Goal: Task Accomplishment & Management: Manage account settings

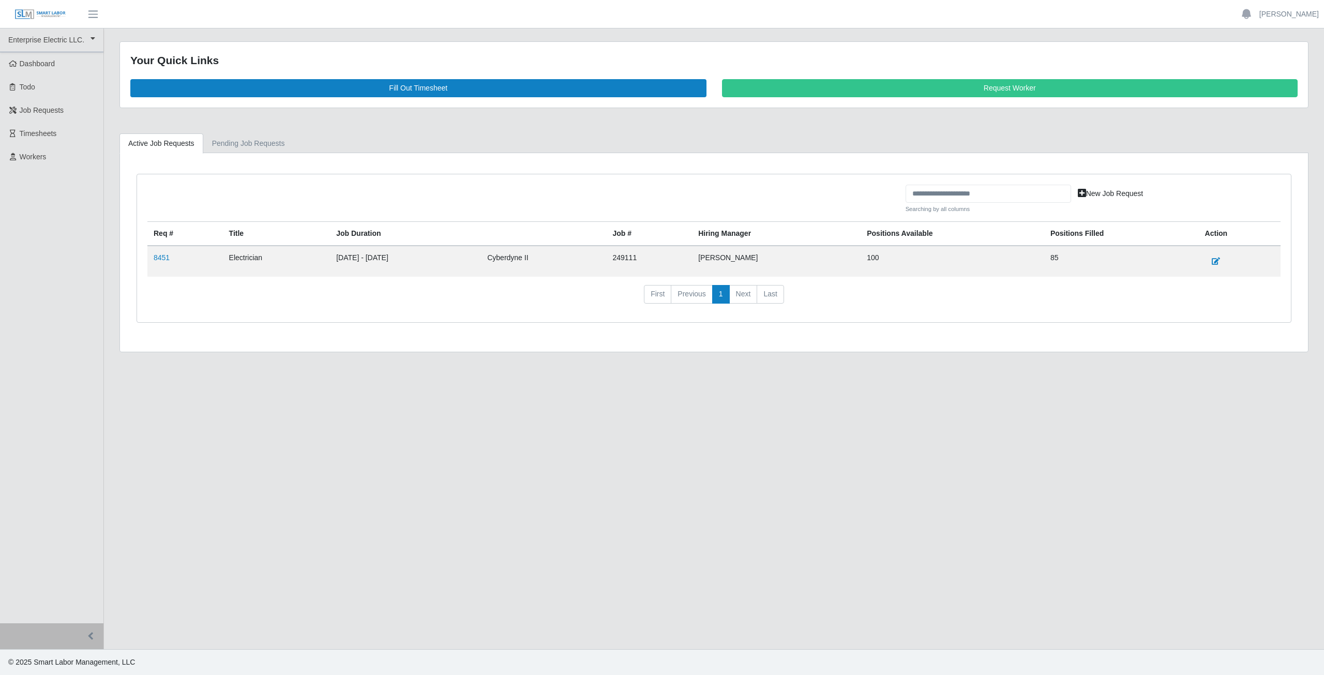
click at [161, 257] on link "8451" at bounding box center [162, 257] width 16 height 8
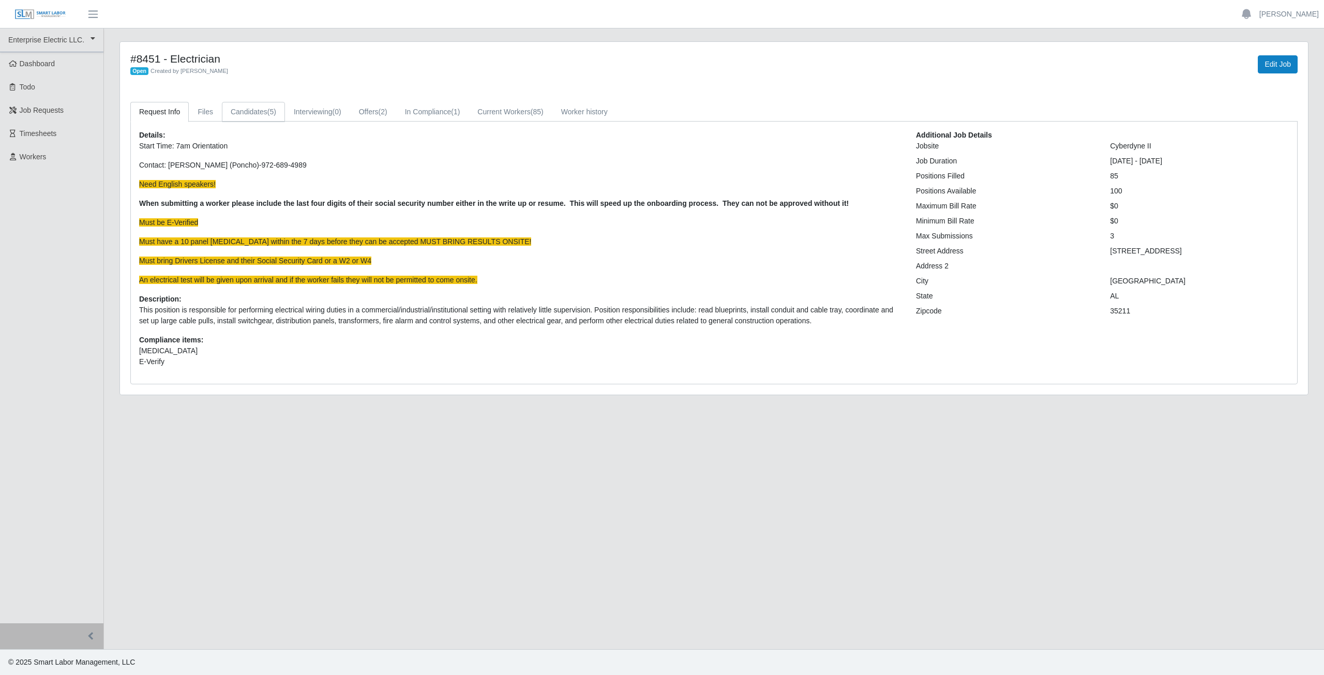
click at [249, 108] on link "Candidates (5)" at bounding box center [253, 112] width 63 height 20
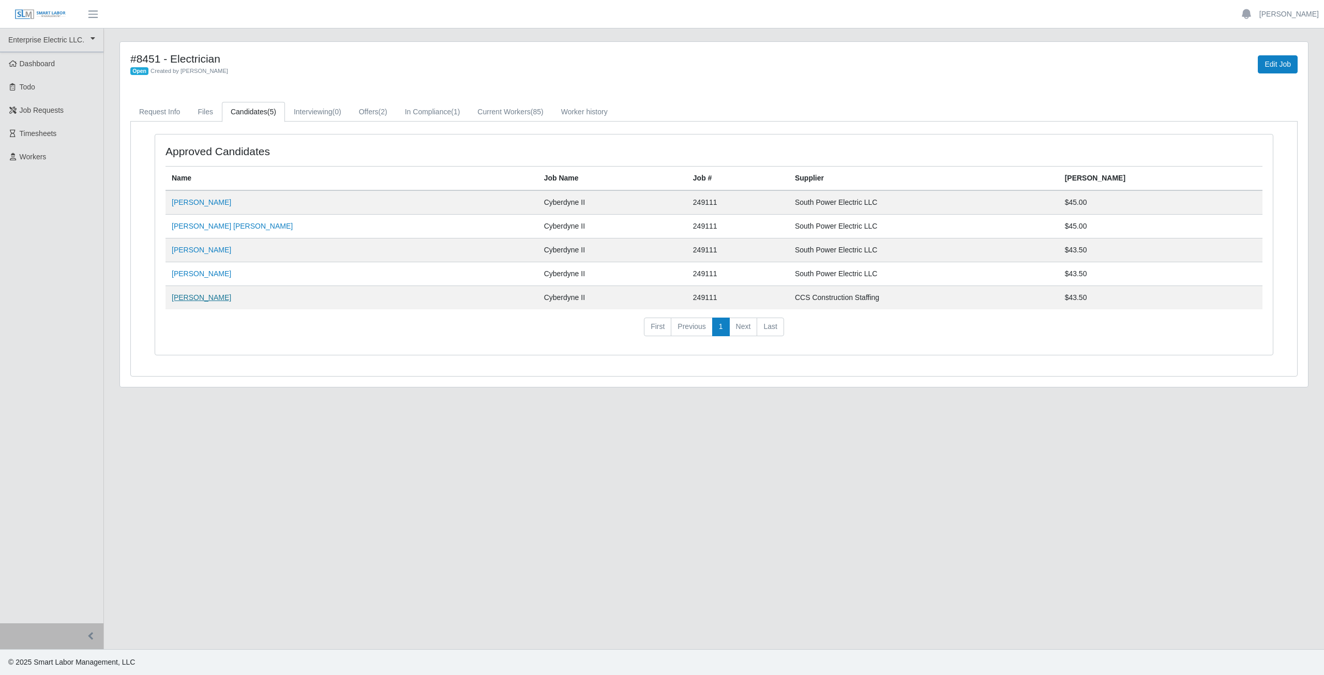
click at [191, 300] on link "Perriase Rowe" at bounding box center [201, 297] width 59 height 8
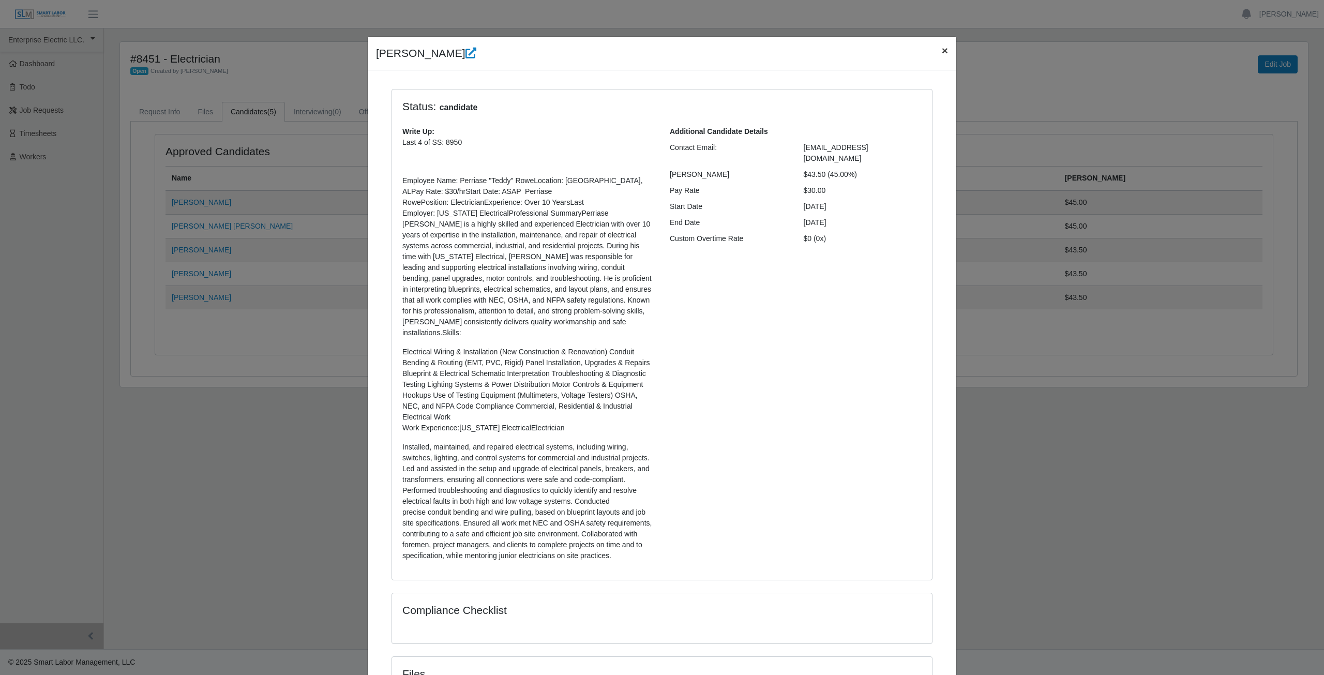
click at [942, 52] on span "×" at bounding box center [945, 50] width 6 height 12
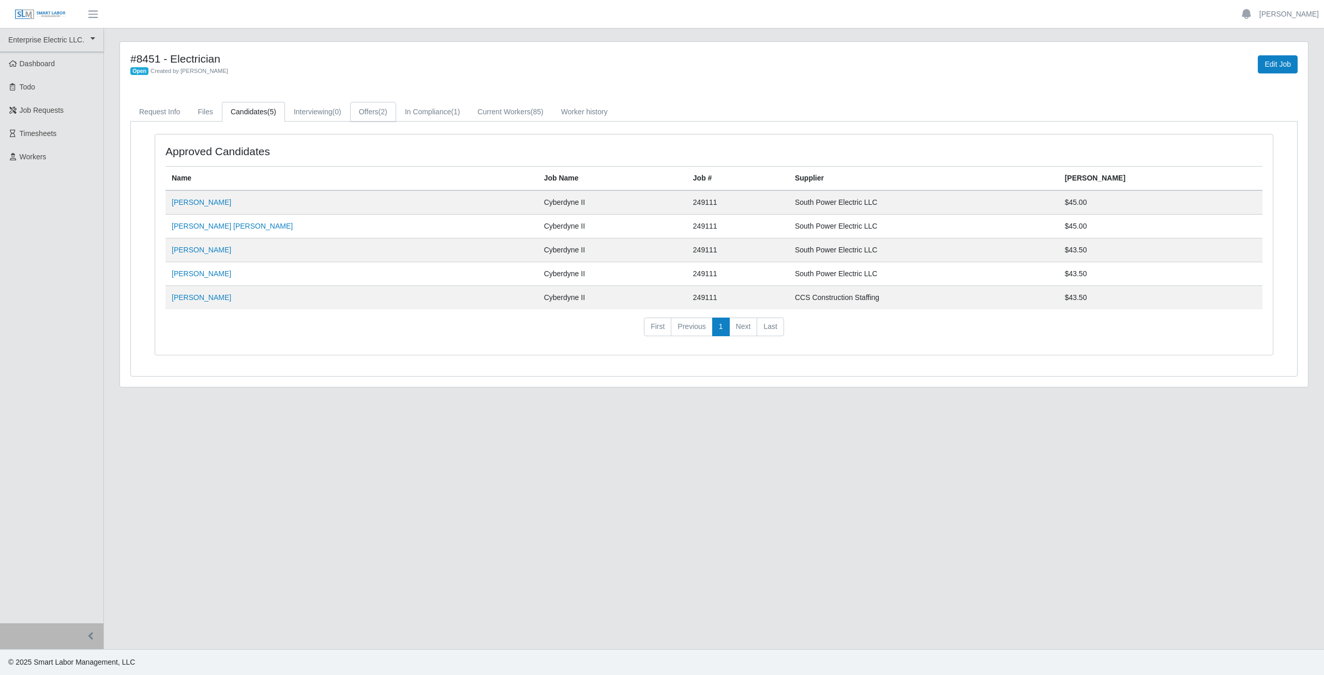
click at [372, 110] on link "Offers (2)" at bounding box center [373, 112] width 46 height 20
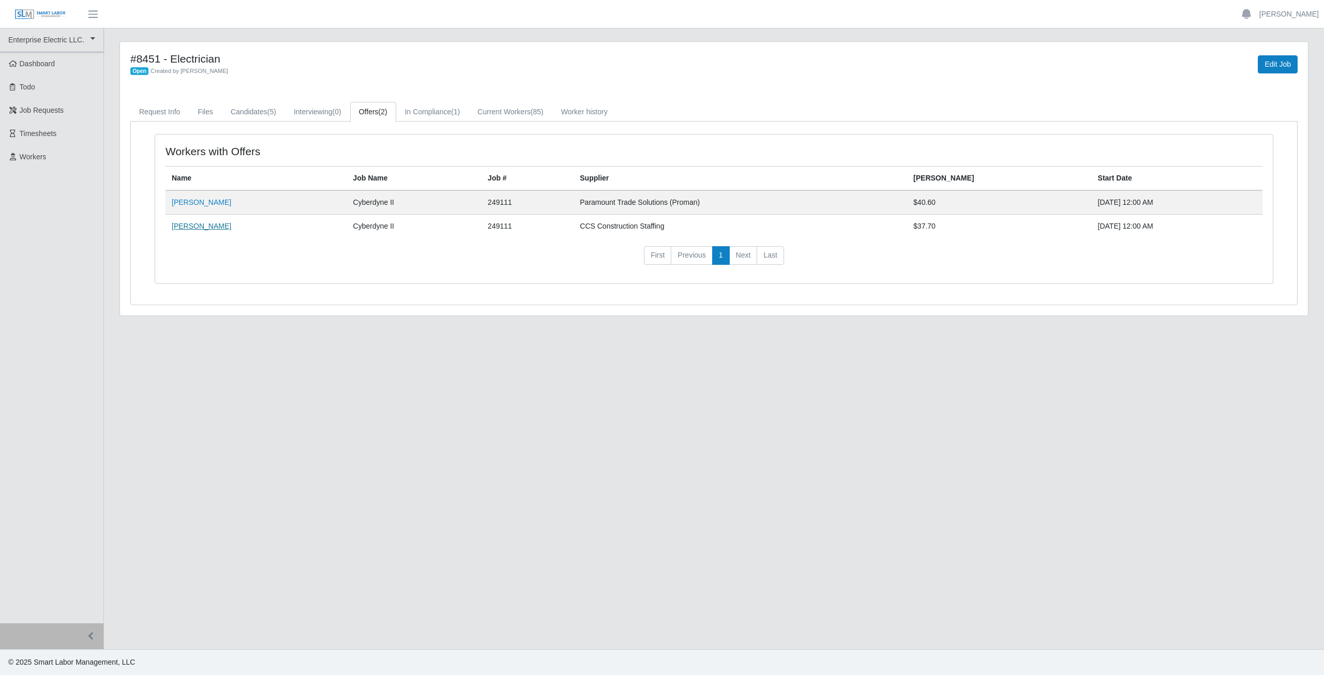
click at [185, 226] on link "David Cooper" at bounding box center [201, 226] width 59 height 8
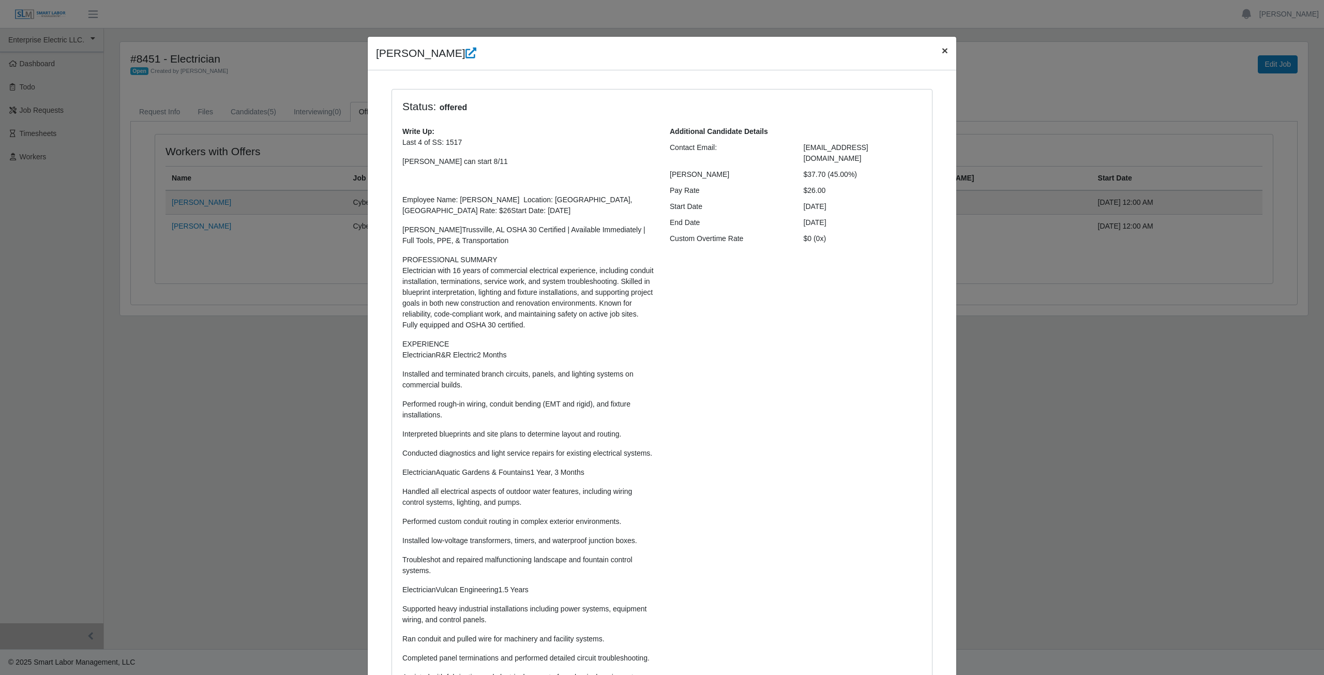
click at [942, 53] on span "×" at bounding box center [945, 50] width 6 height 12
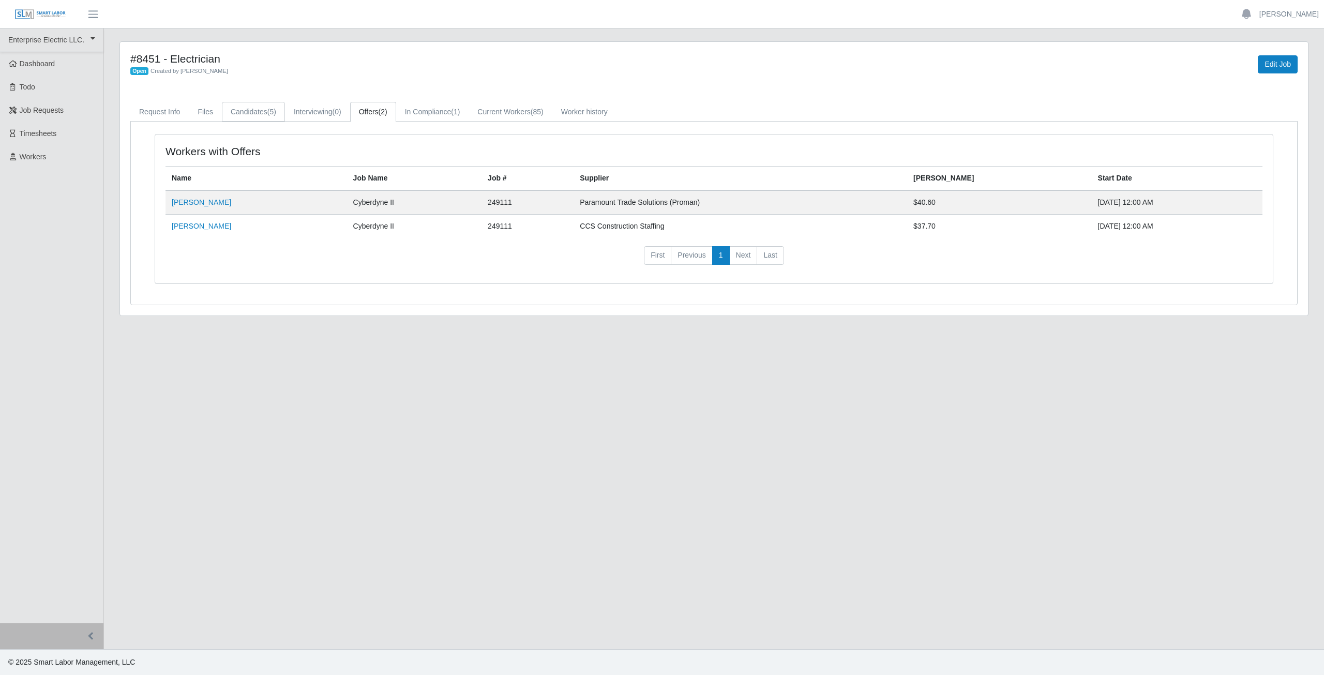
click at [243, 112] on link "Candidates (5)" at bounding box center [253, 112] width 63 height 20
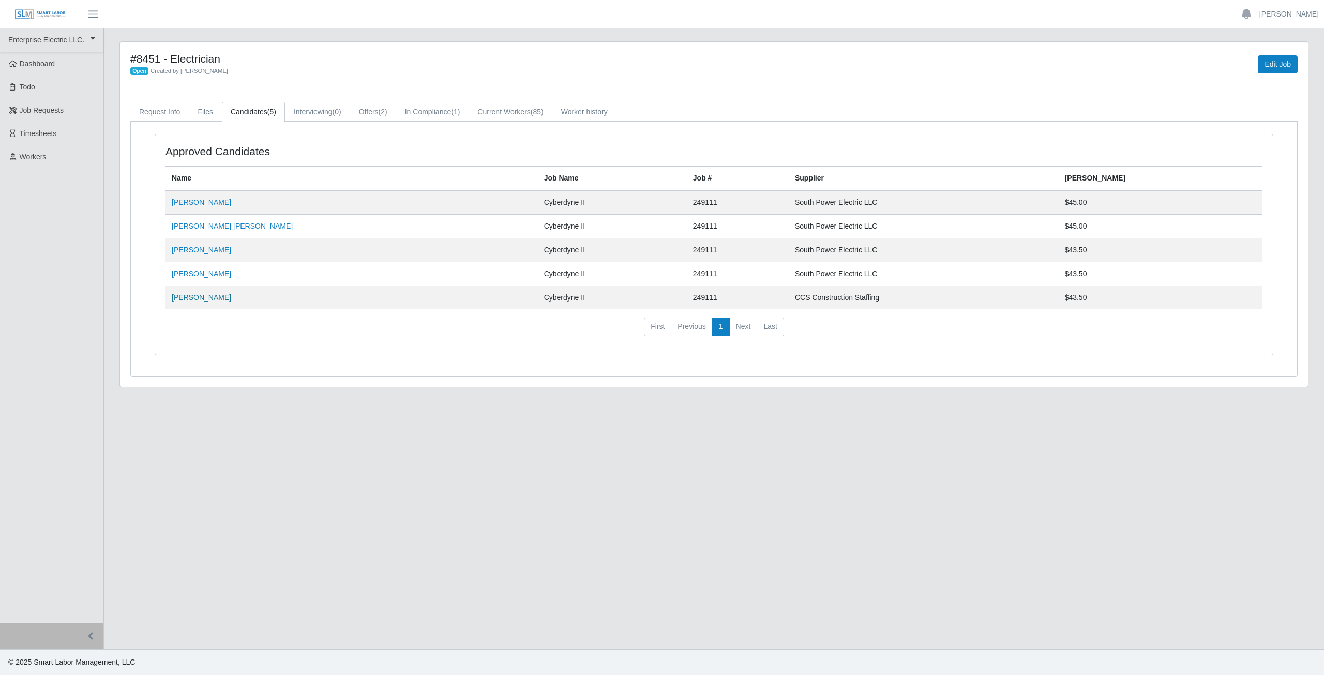
click at [193, 300] on link "Perriase Rowe" at bounding box center [201, 297] width 59 height 8
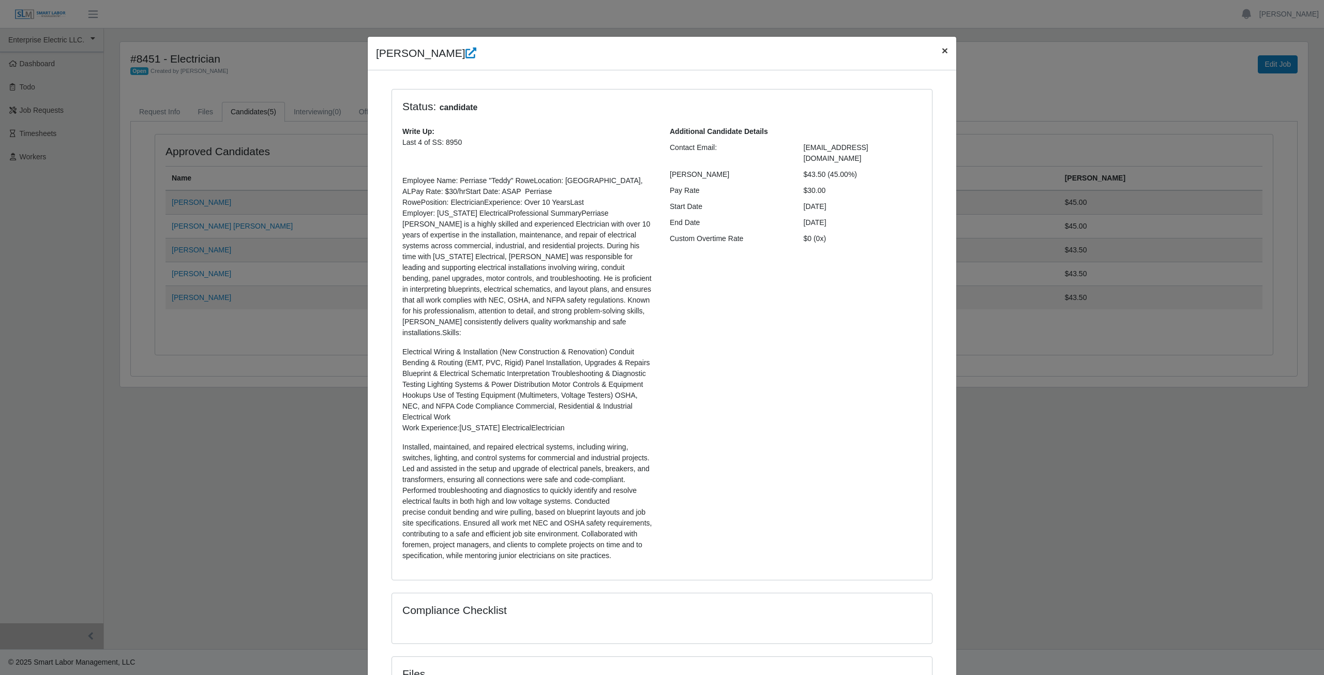
click at [942, 52] on span "×" at bounding box center [945, 50] width 6 height 12
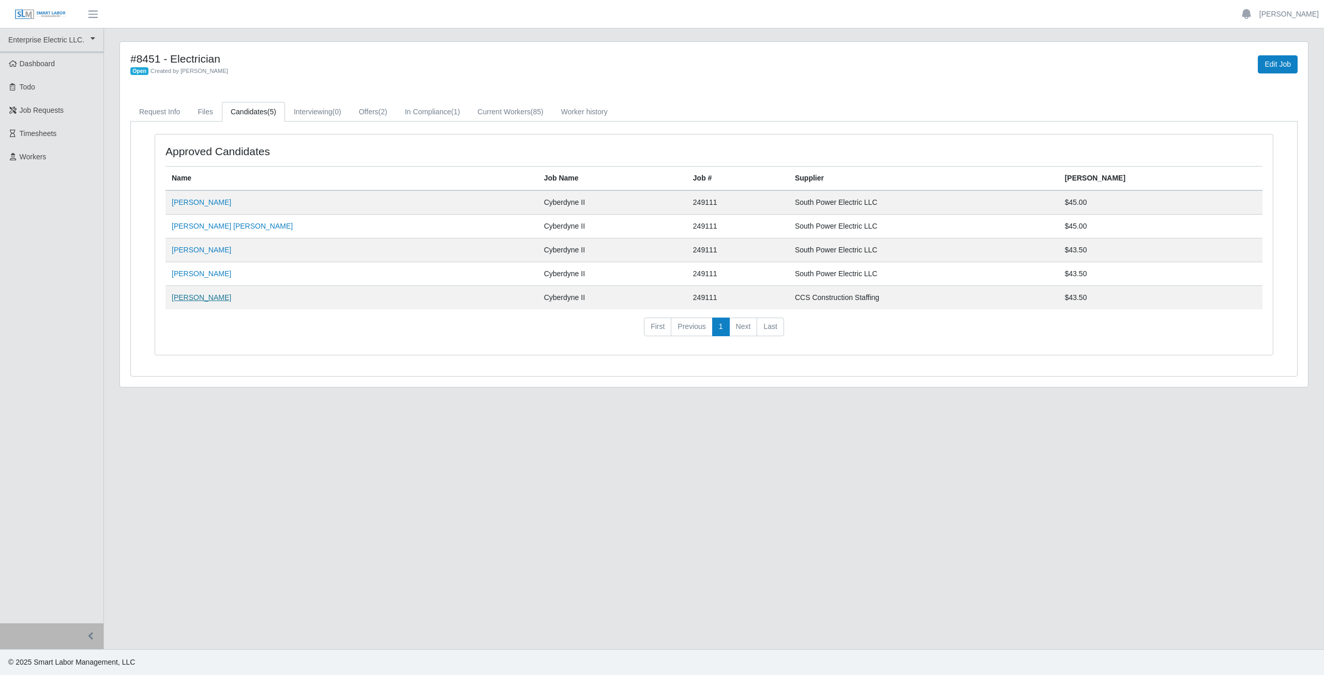
click at [197, 297] on link "Perriase Rowe" at bounding box center [201, 297] width 59 height 8
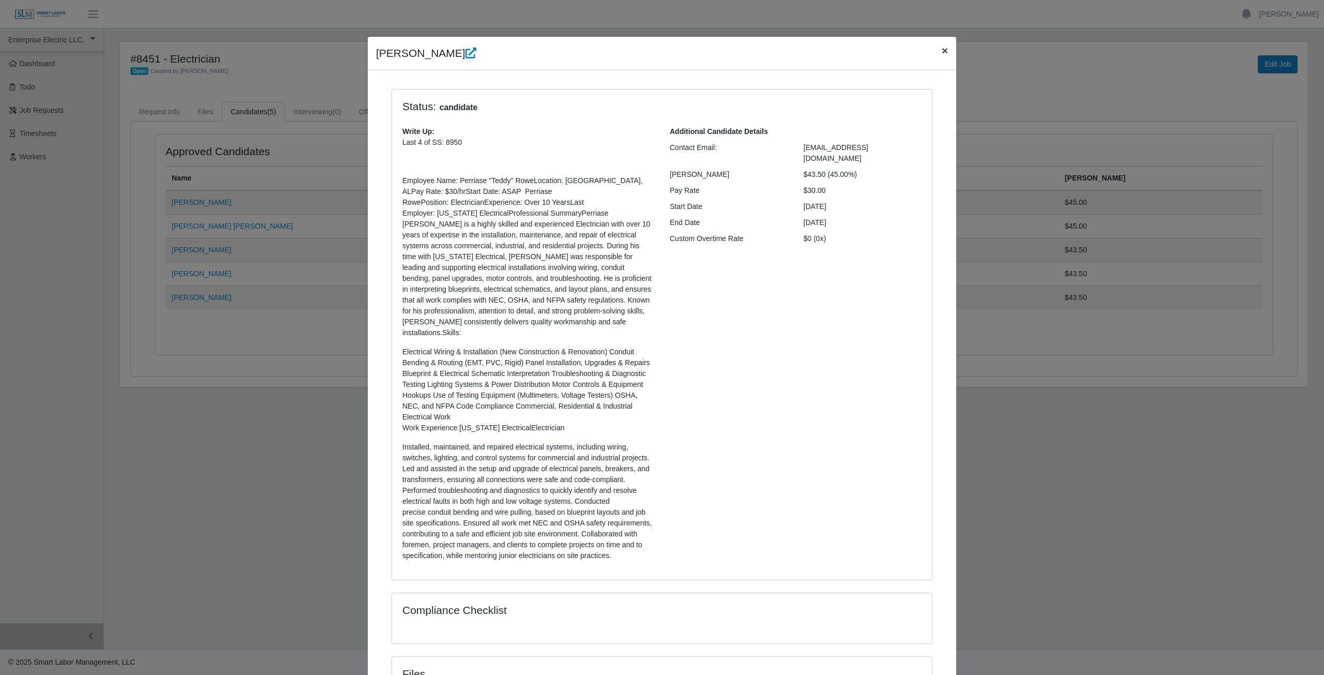
click at [942, 49] on span "×" at bounding box center [945, 50] width 6 height 12
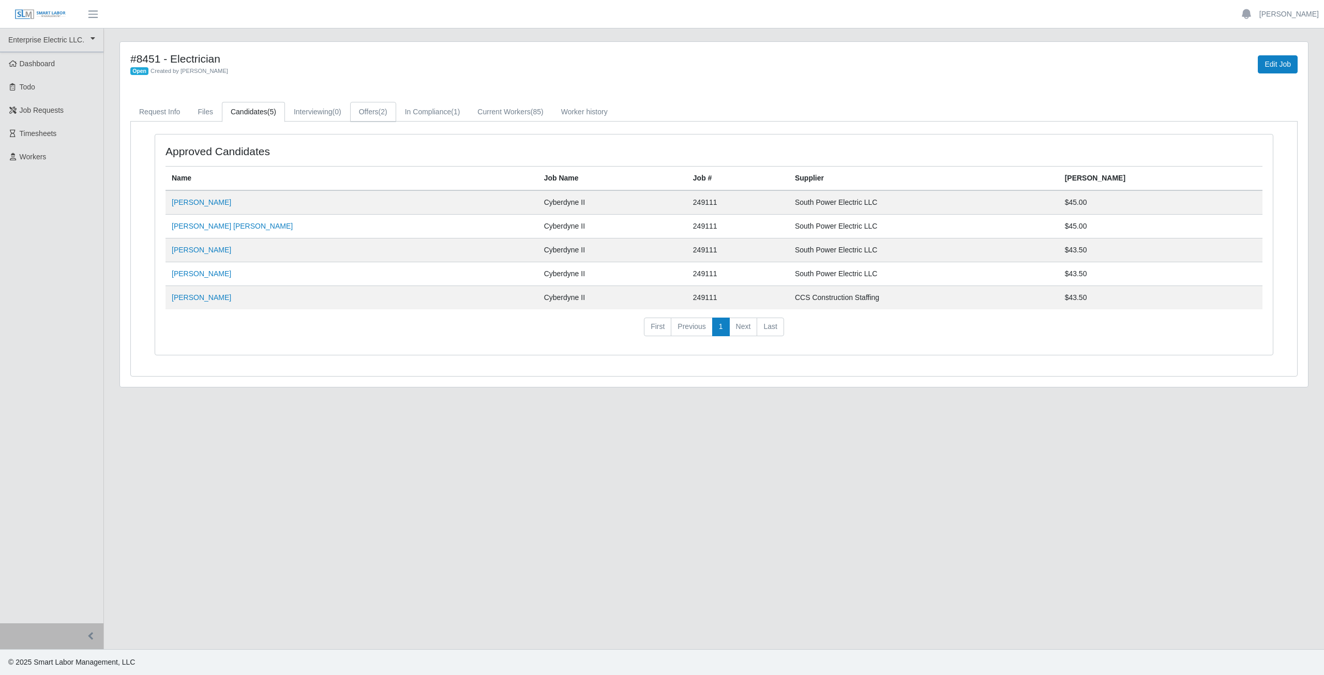
click at [366, 115] on link "Offers (2)" at bounding box center [373, 112] width 46 height 20
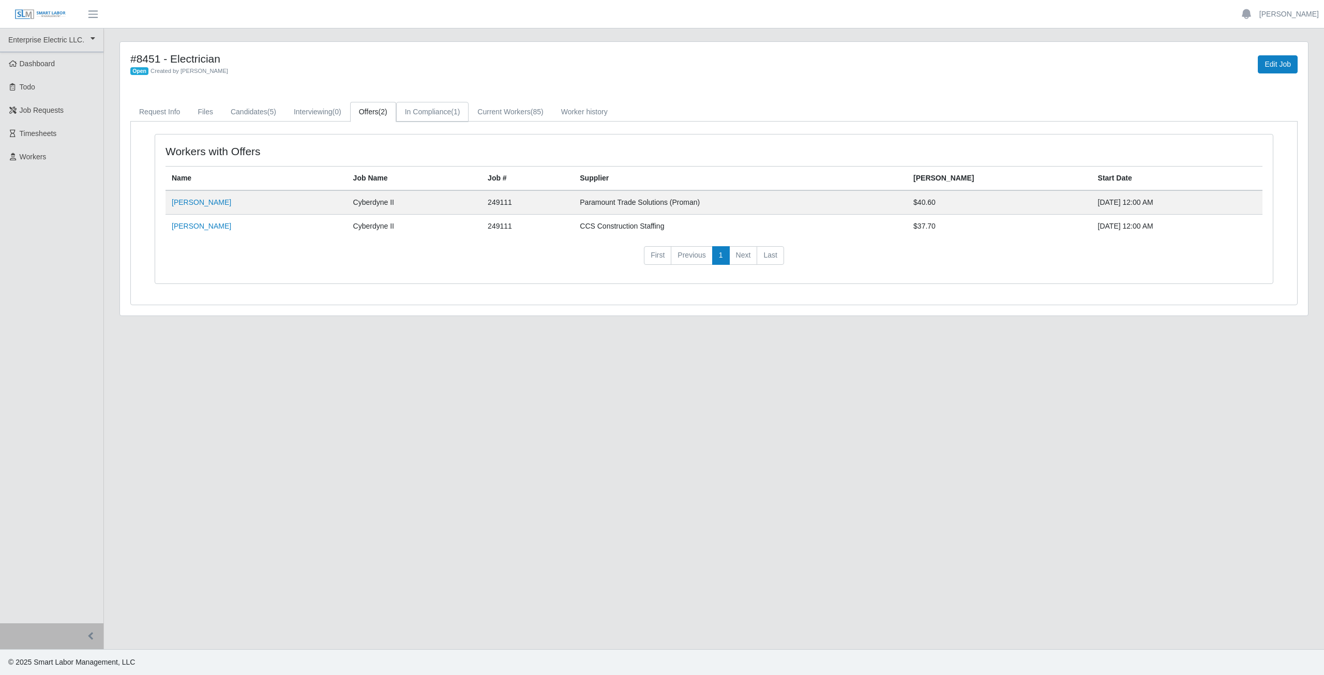
click at [437, 114] on link "In Compliance (1)" at bounding box center [432, 112] width 73 height 20
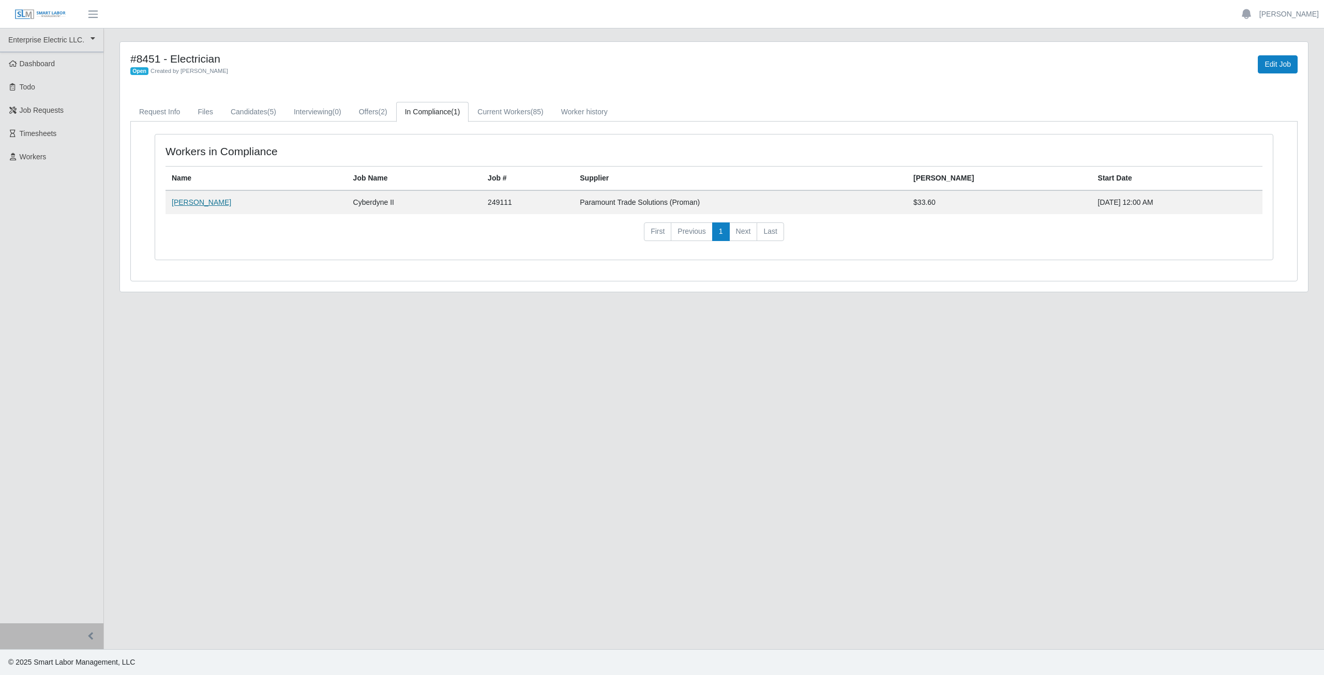
click at [197, 204] on link "Jeffrey W George" at bounding box center [201, 202] width 59 height 8
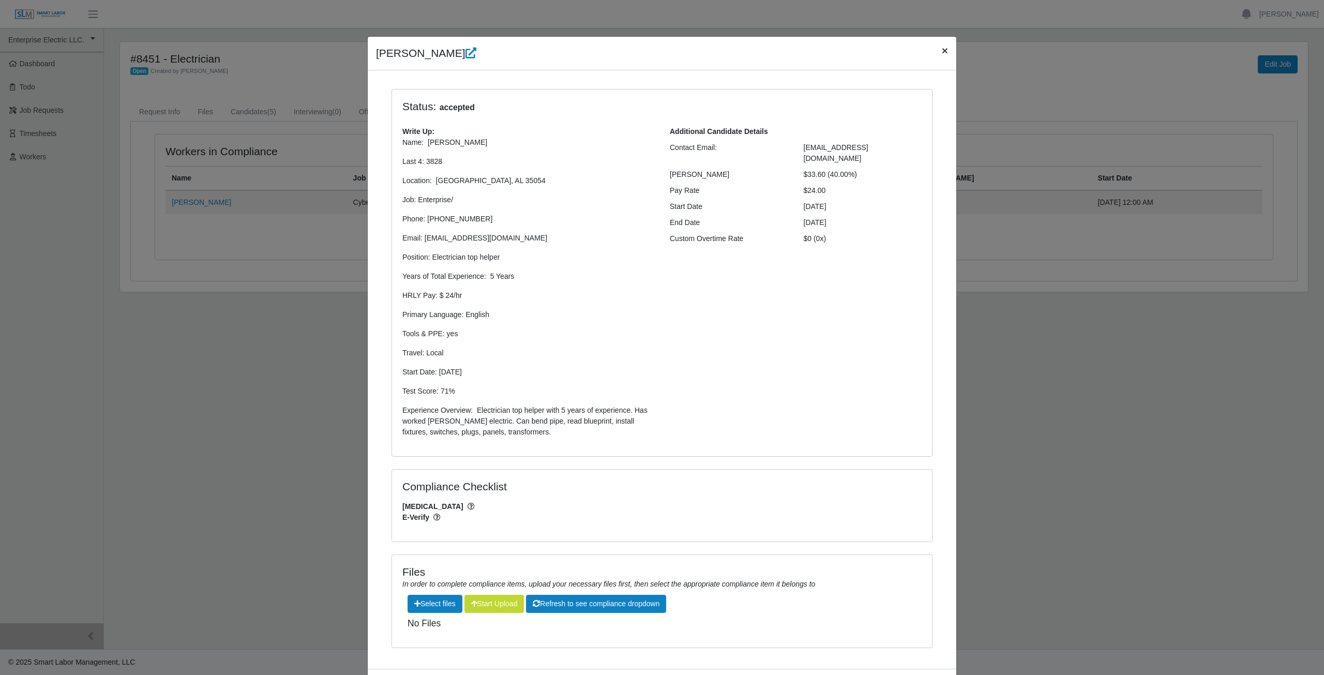
click at [945, 51] on button "×" at bounding box center [945, 50] width 23 height 27
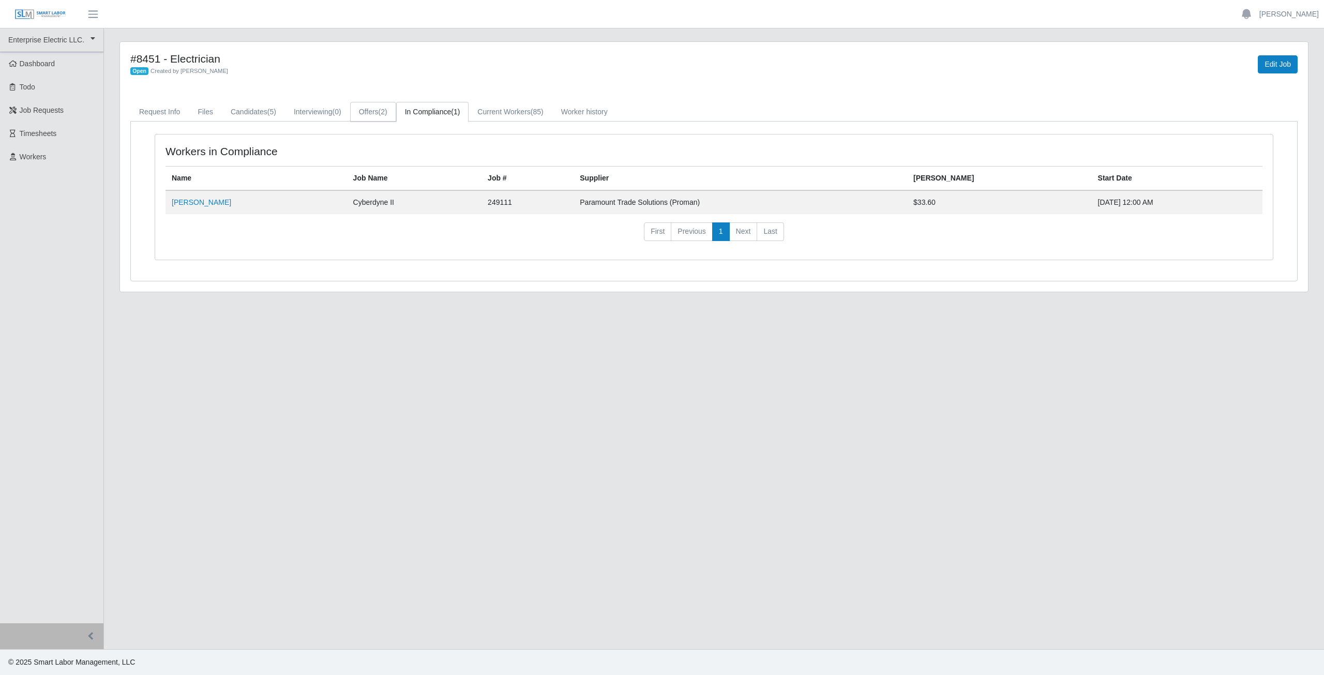
click at [375, 112] on link "Offers (2)" at bounding box center [373, 112] width 46 height 20
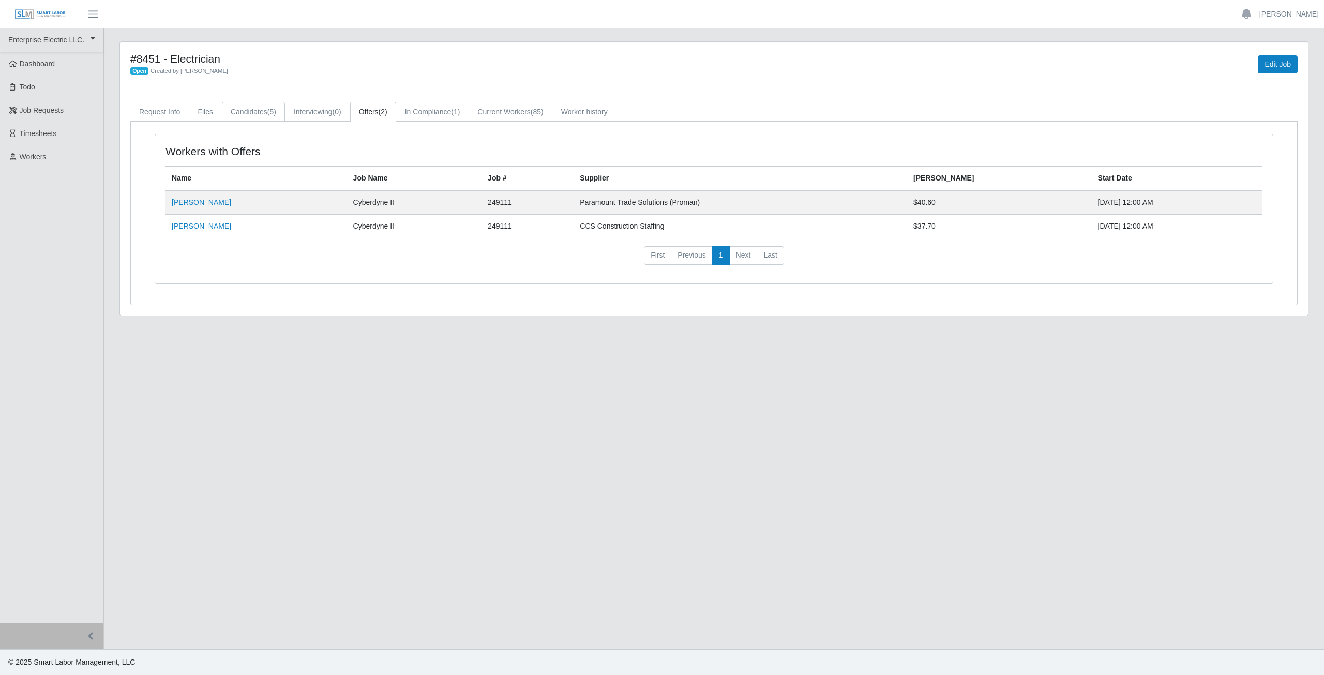
click at [261, 113] on link "Candidates (5)" at bounding box center [253, 112] width 63 height 20
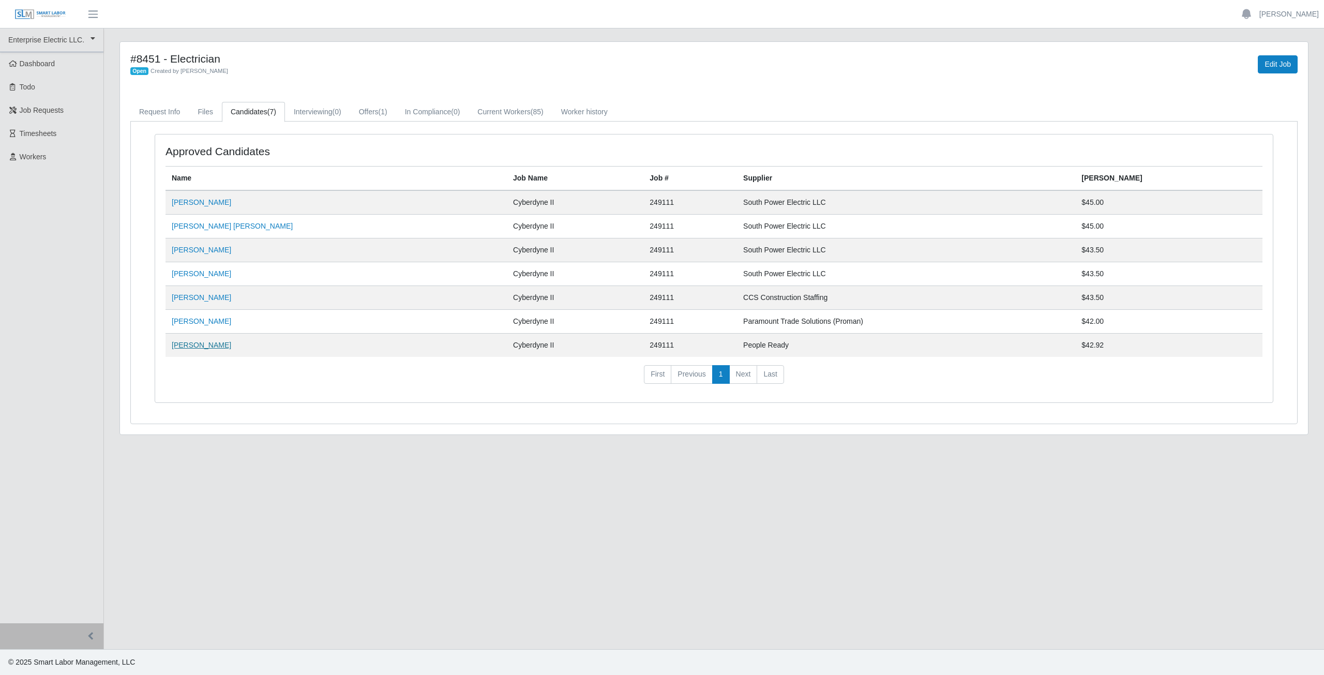
click at [200, 346] on link "Jeffery Thomas" at bounding box center [201, 345] width 59 height 8
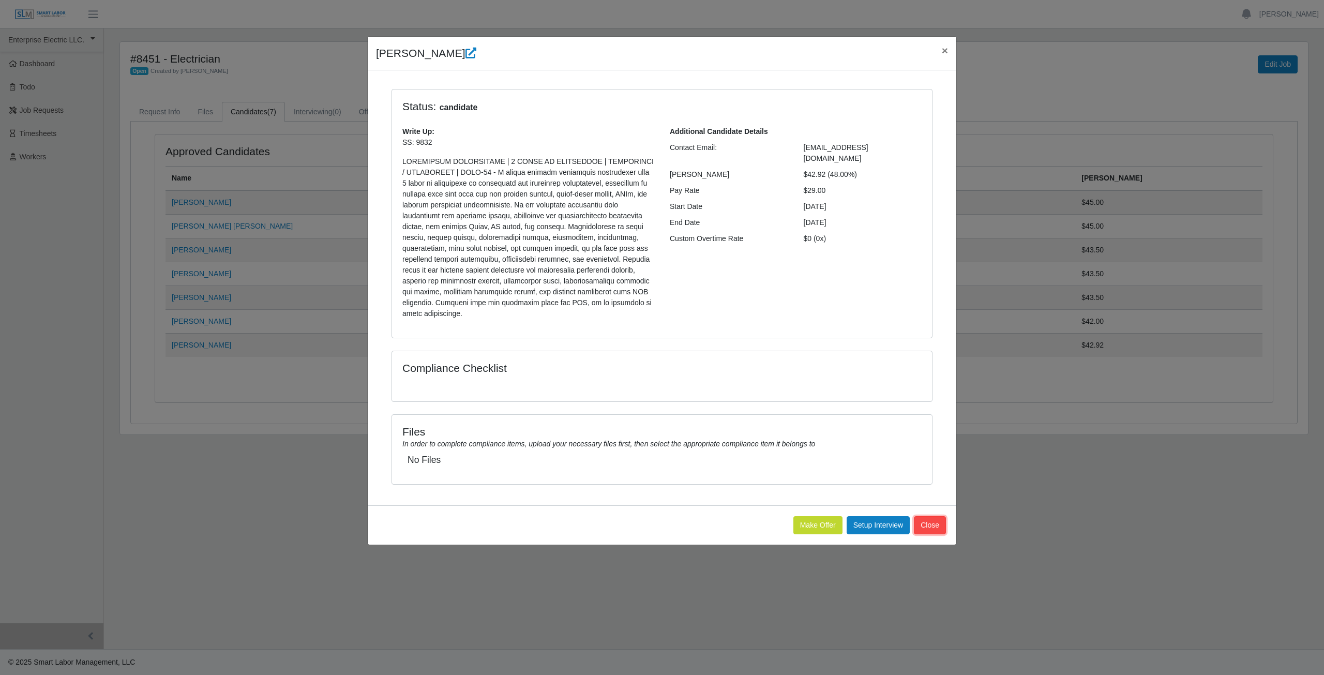
click at [929, 518] on button "Close" at bounding box center [930, 525] width 32 height 18
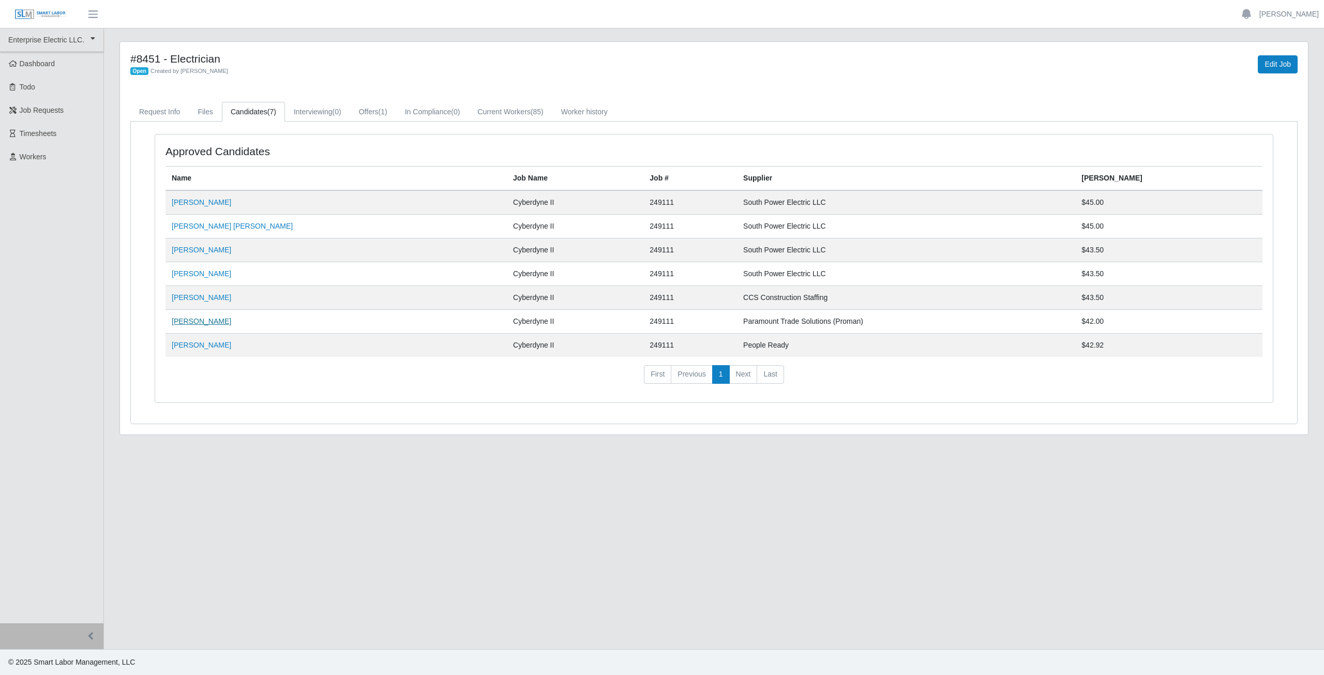
click at [206, 322] on link "[PERSON_NAME]" at bounding box center [201, 321] width 59 height 8
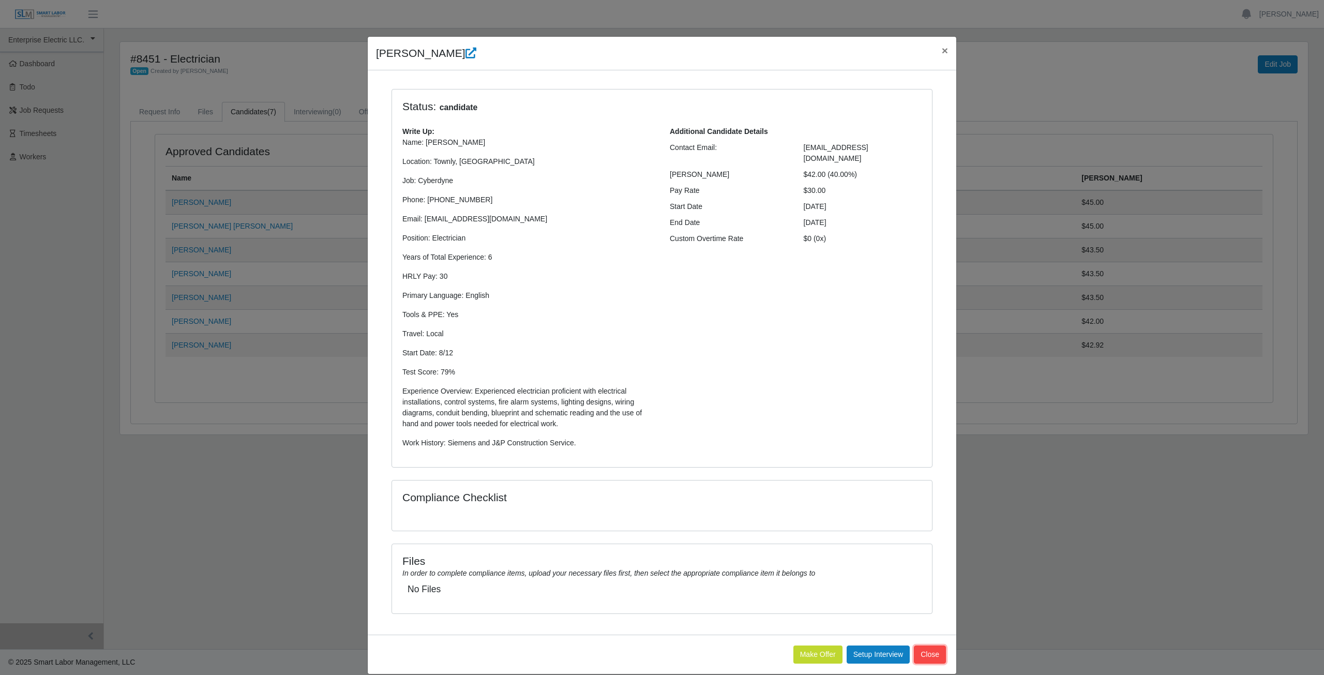
click at [930, 655] on button "Close" at bounding box center [930, 655] width 32 height 18
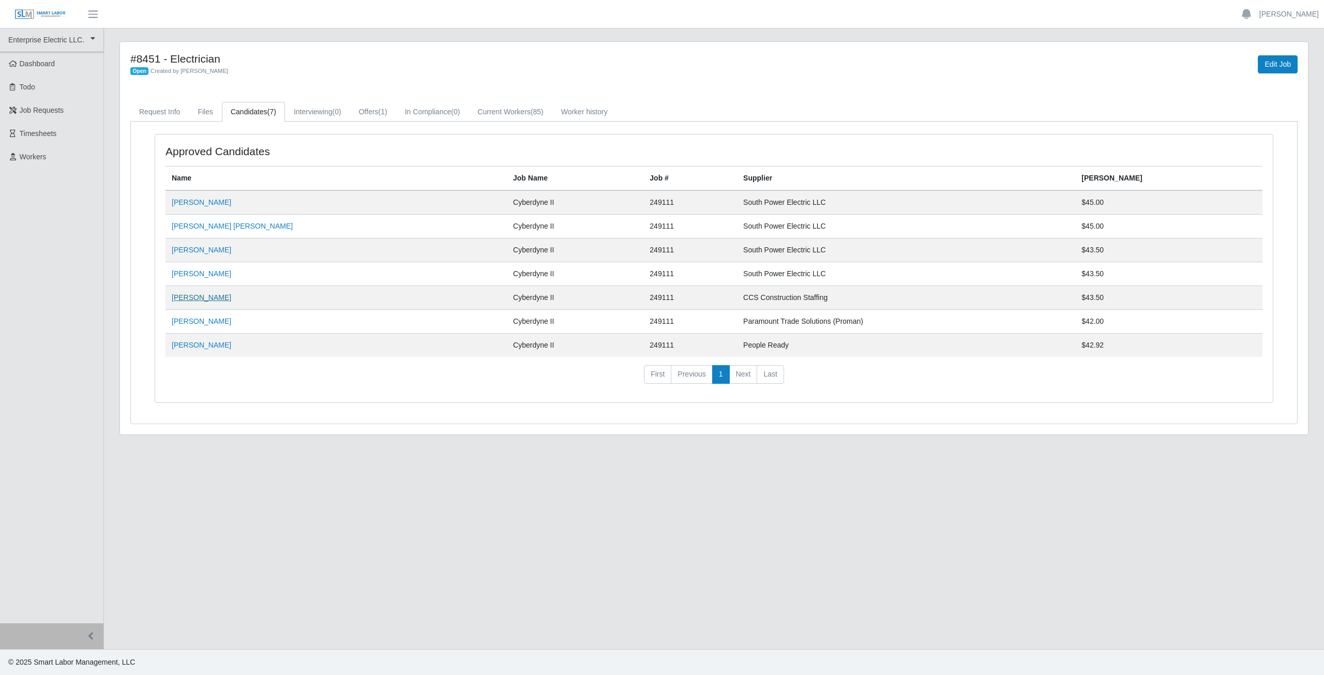
click at [199, 300] on link "[PERSON_NAME]" at bounding box center [201, 297] width 59 height 8
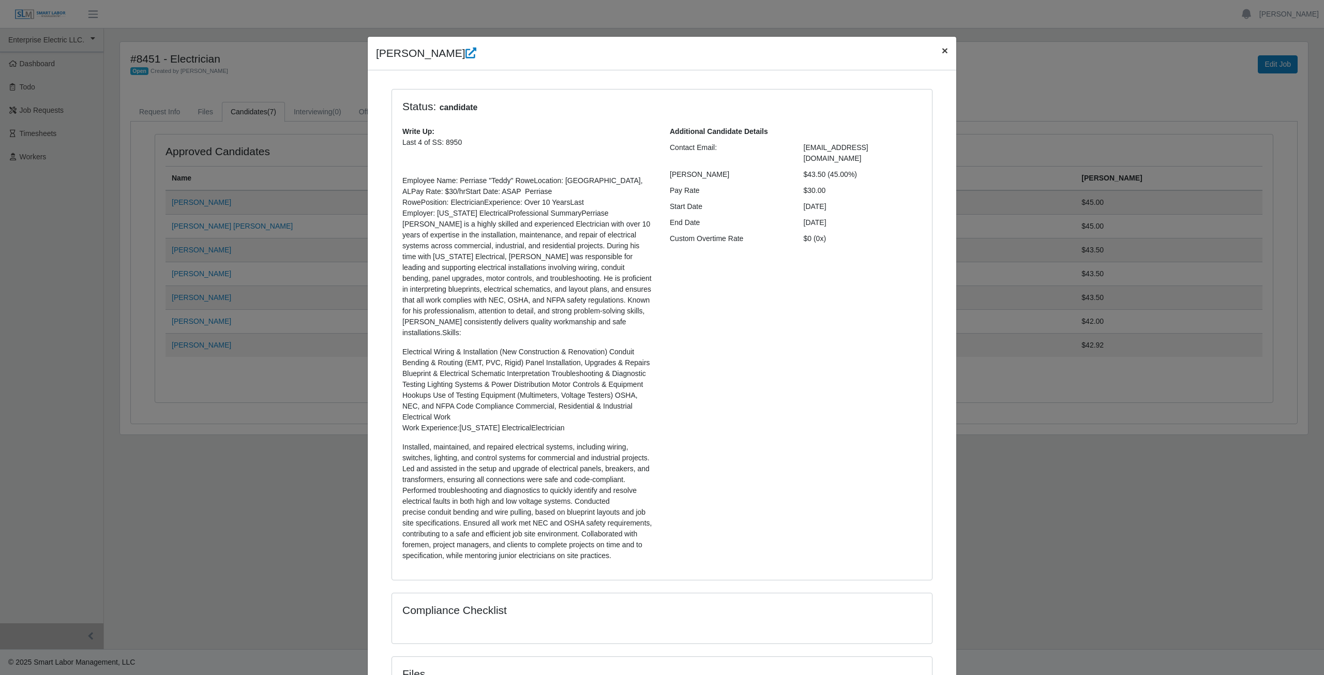
drag, startPoint x: 942, startPoint y: 52, endPoint x: 931, endPoint y: 61, distance: 14.1
click at [942, 52] on span "×" at bounding box center [945, 50] width 6 height 12
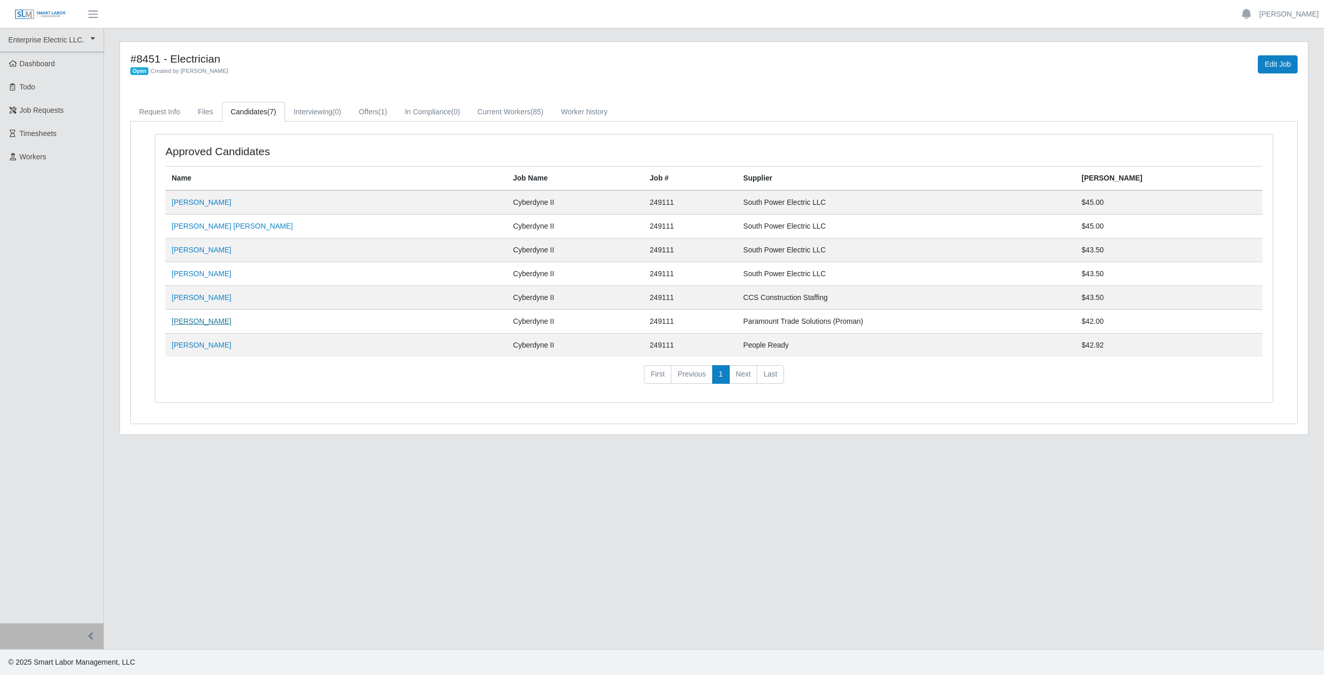
click at [216, 323] on link "Denzel O Mitchell" at bounding box center [201, 321] width 59 height 8
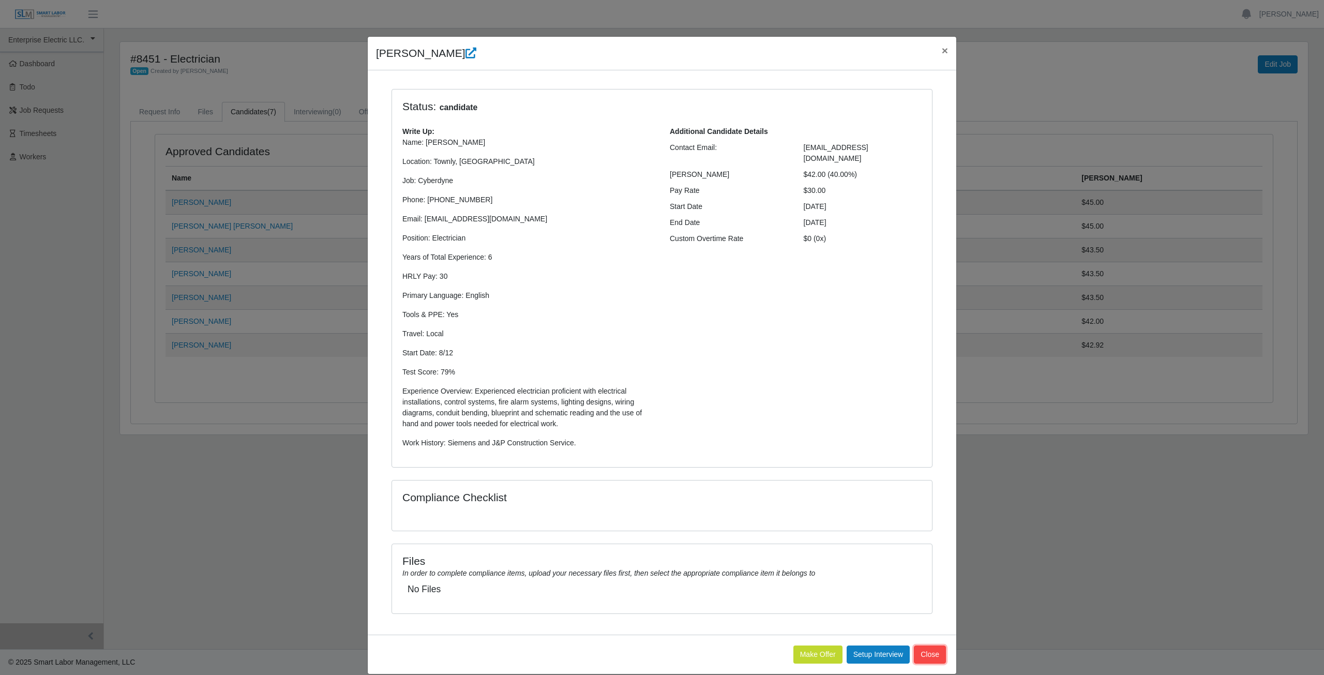
click at [927, 656] on button "Close" at bounding box center [930, 655] width 32 height 18
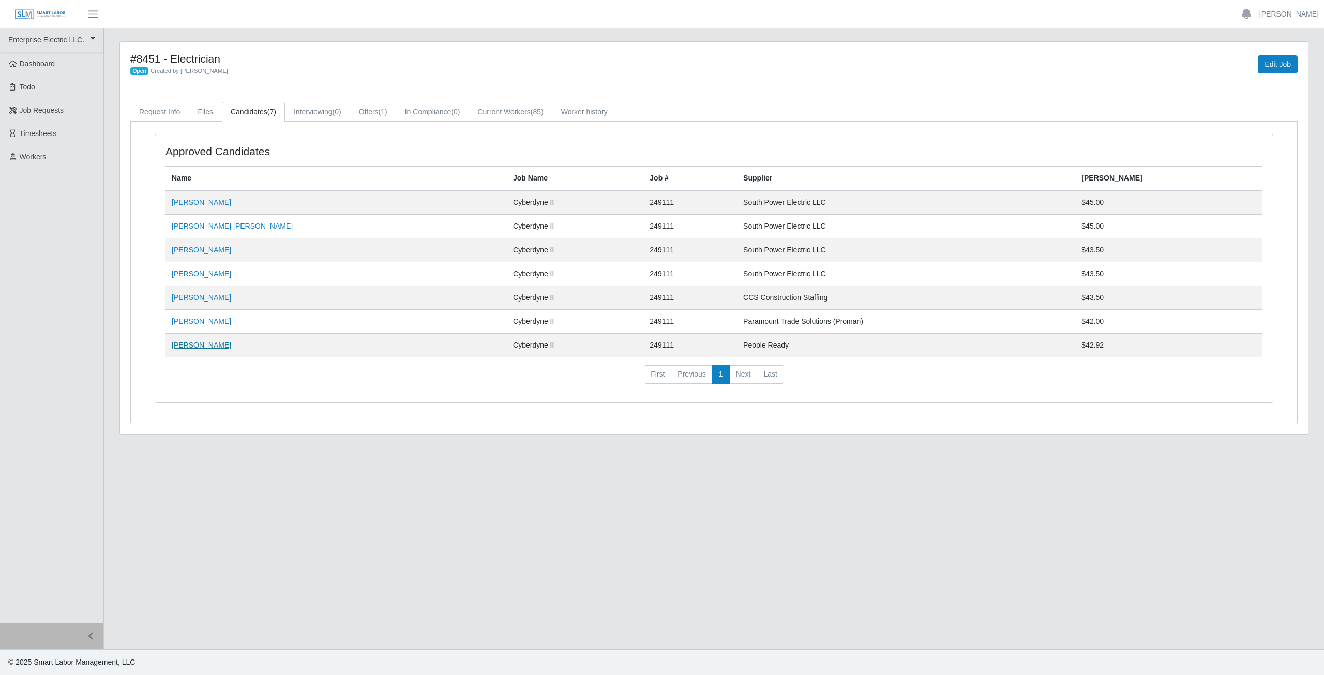
click at [193, 344] on link "Jeffery Thomas" at bounding box center [201, 345] width 59 height 8
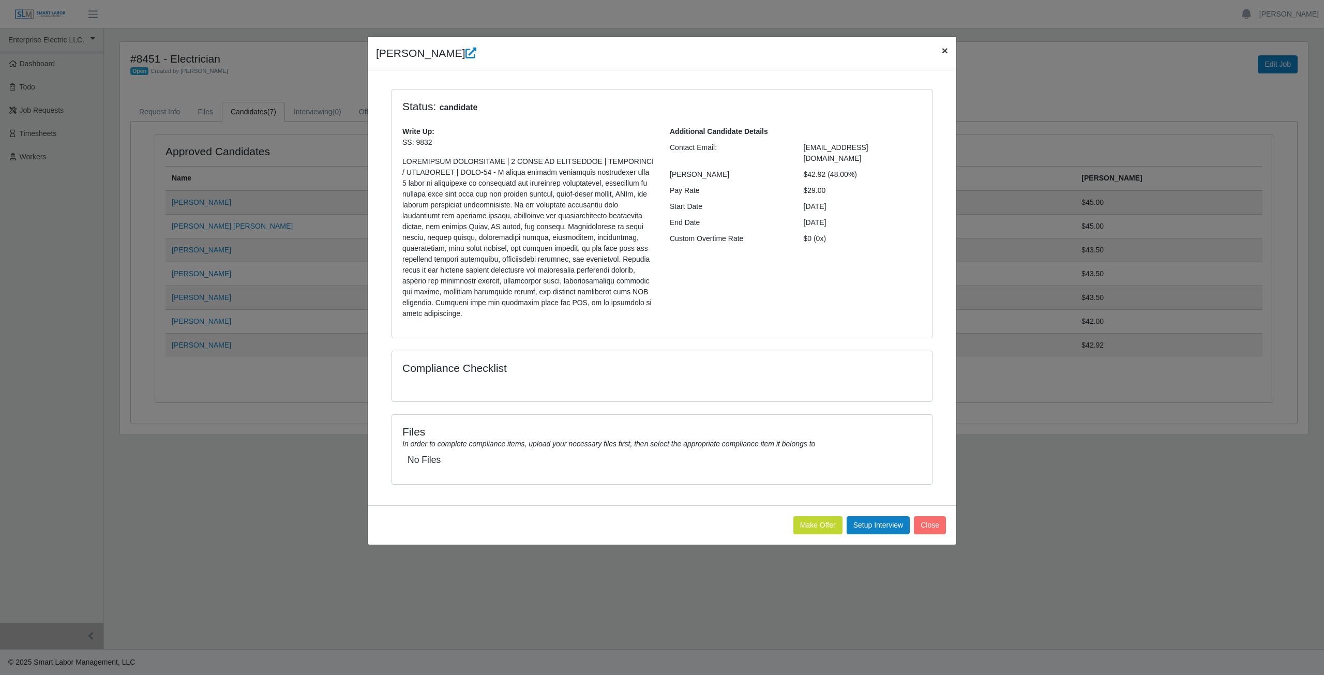
click at [946, 52] on span "×" at bounding box center [945, 50] width 6 height 12
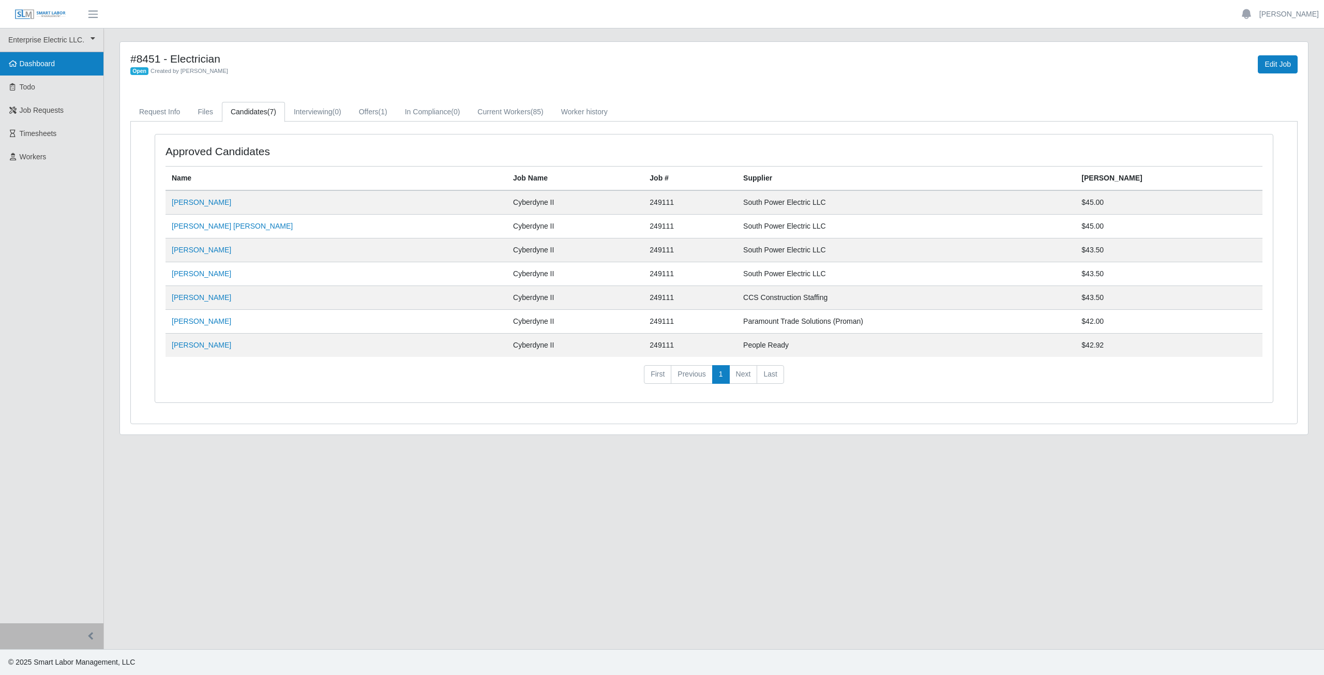
click at [46, 62] on span "Dashboard" at bounding box center [38, 63] width 36 height 8
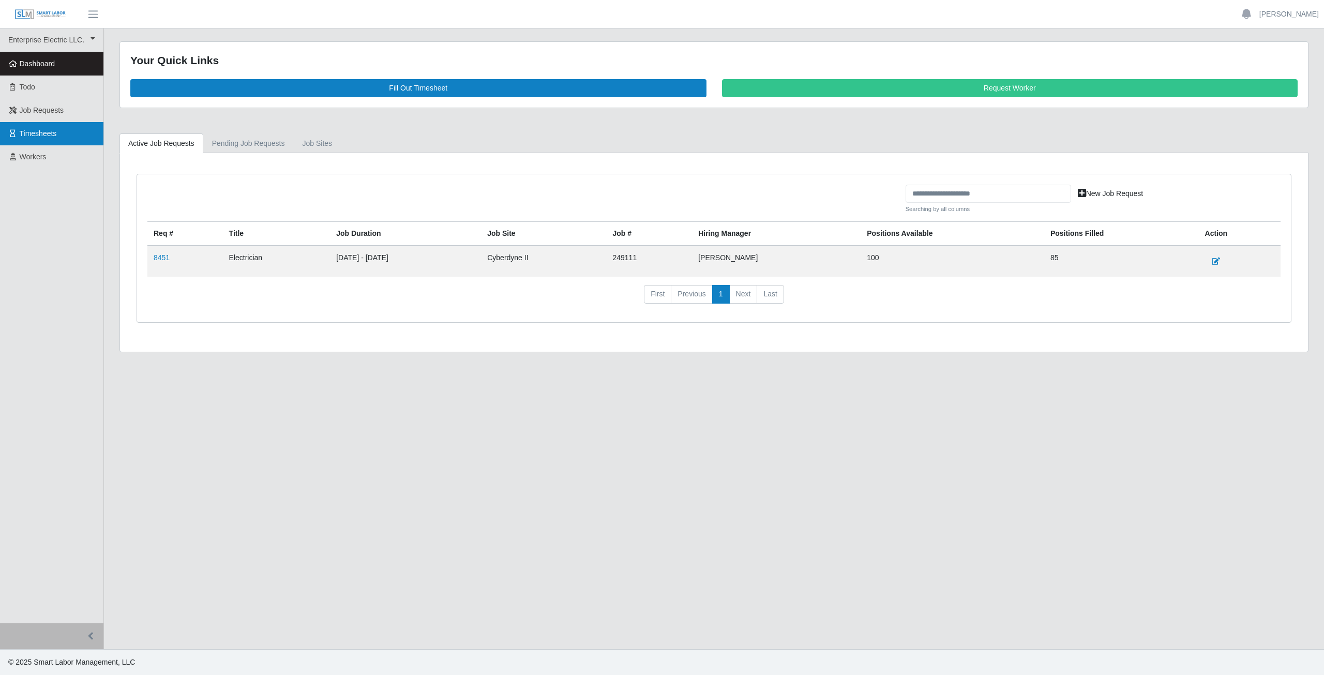
click at [46, 134] on span "Timesheets" at bounding box center [38, 133] width 37 height 8
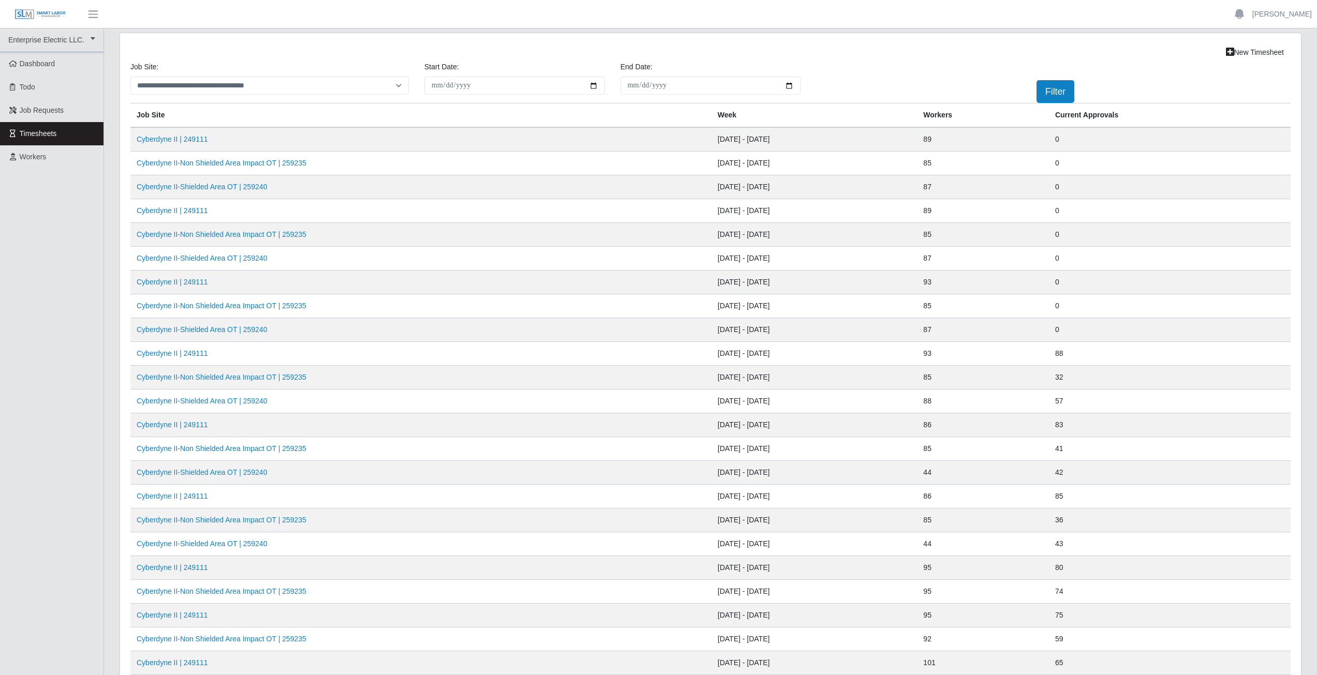
click at [327, 280] on td "Cyberdyne II | 249111" at bounding box center [420, 283] width 581 height 24
click at [868, 85] on div "**********" at bounding box center [710, 82] width 1175 height 41
click at [38, 159] on span "Workers" at bounding box center [33, 157] width 27 height 8
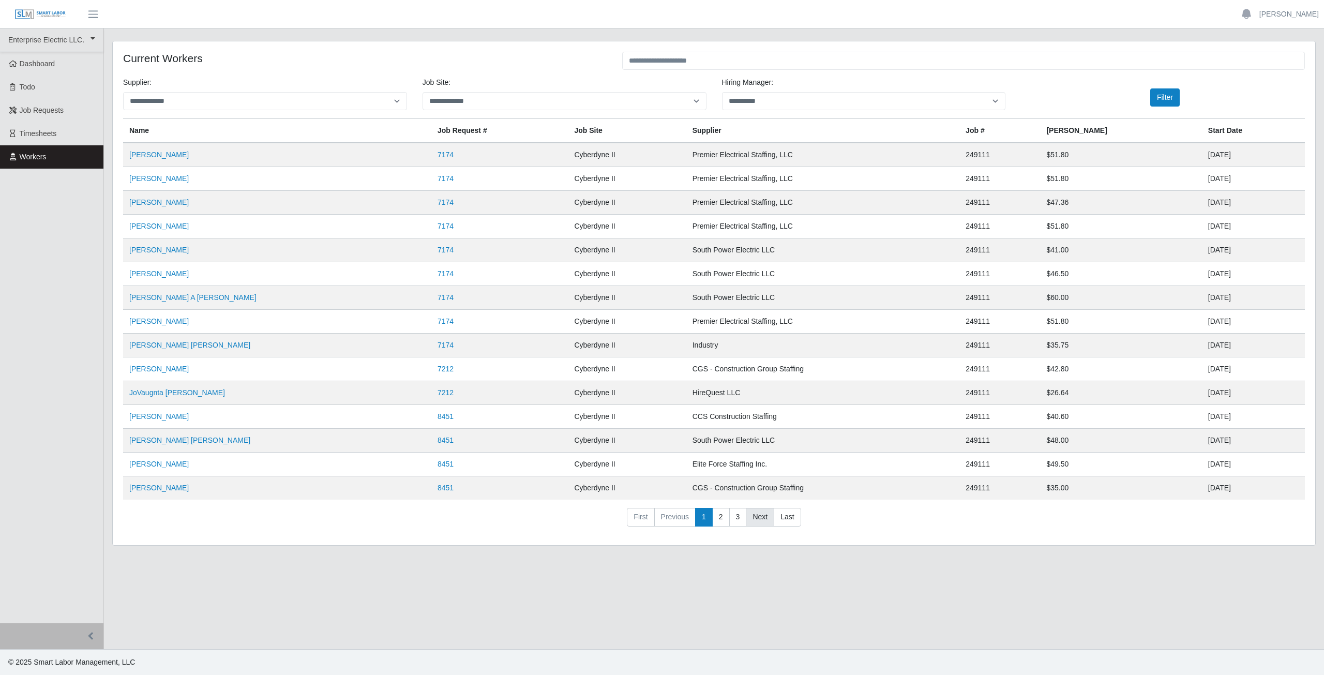
click at [759, 519] on link "Next" at bounding box center [760, 517] width 28 height 19
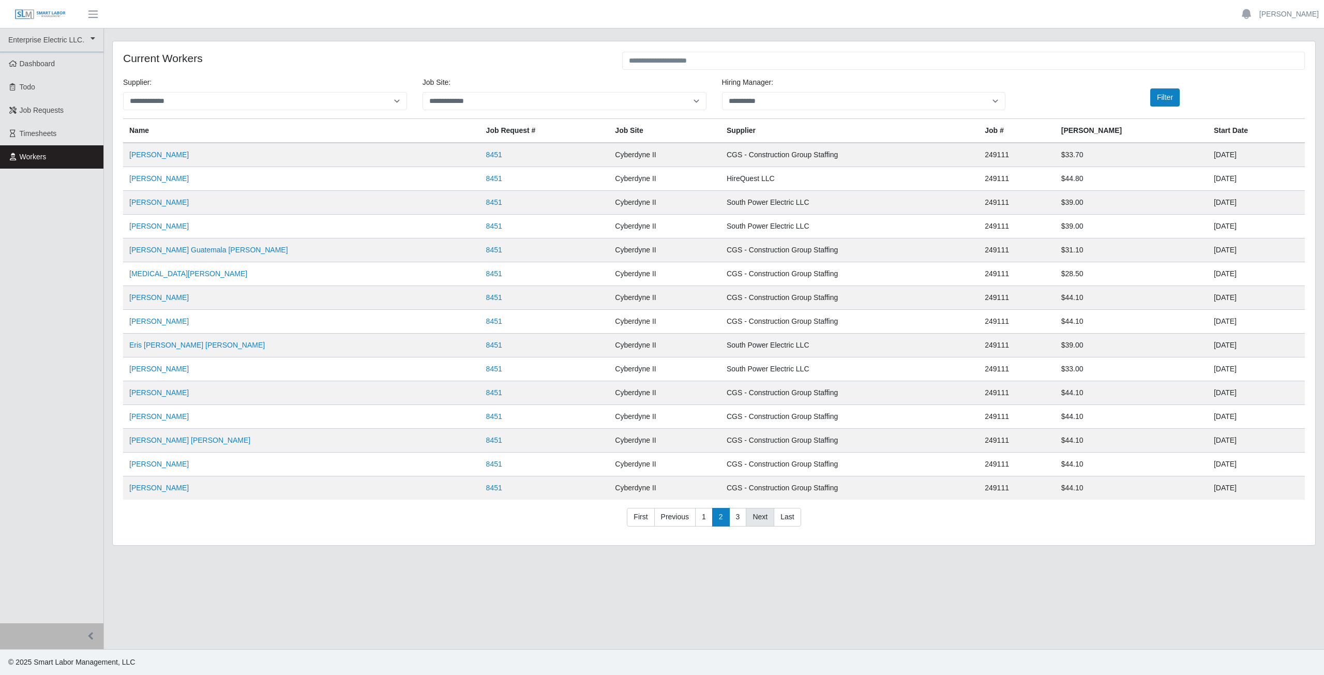
click at [755, 516] on link "Next" at bounding box center [760, 517] width 28 height 19
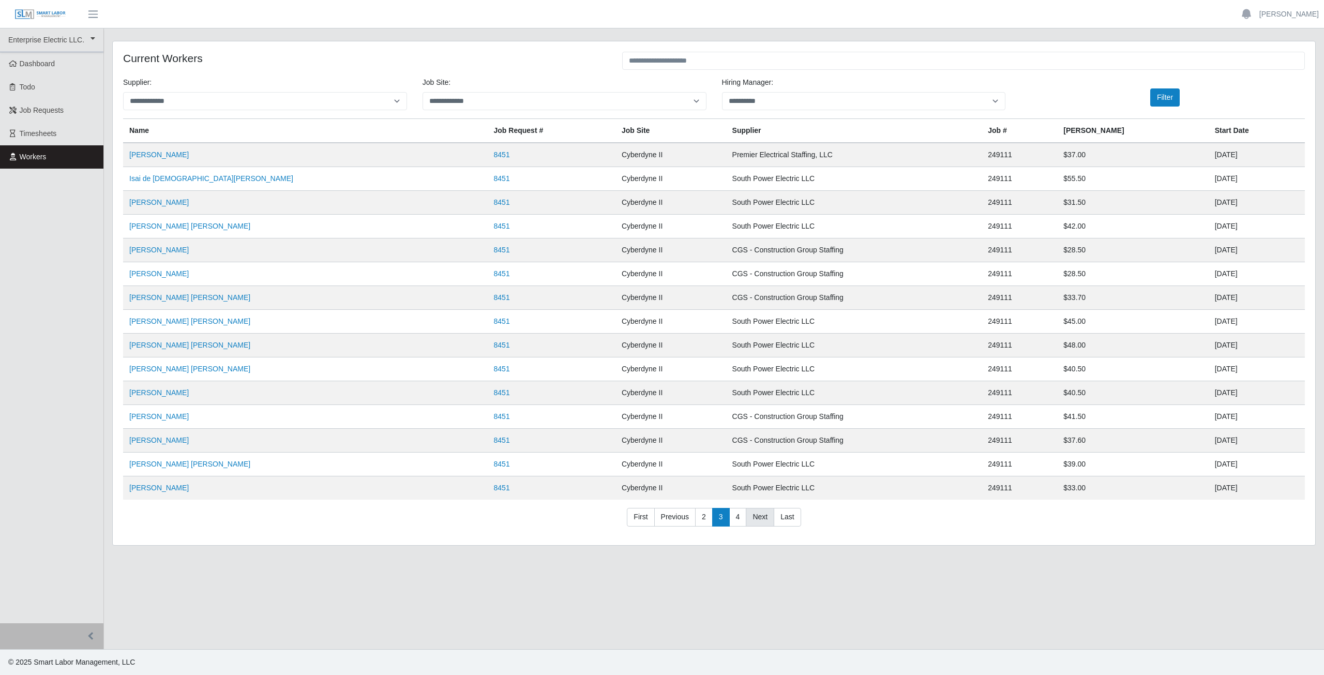
click at [758, 520] on link "Next" at bounding box center [760, 517] width 28 height 19
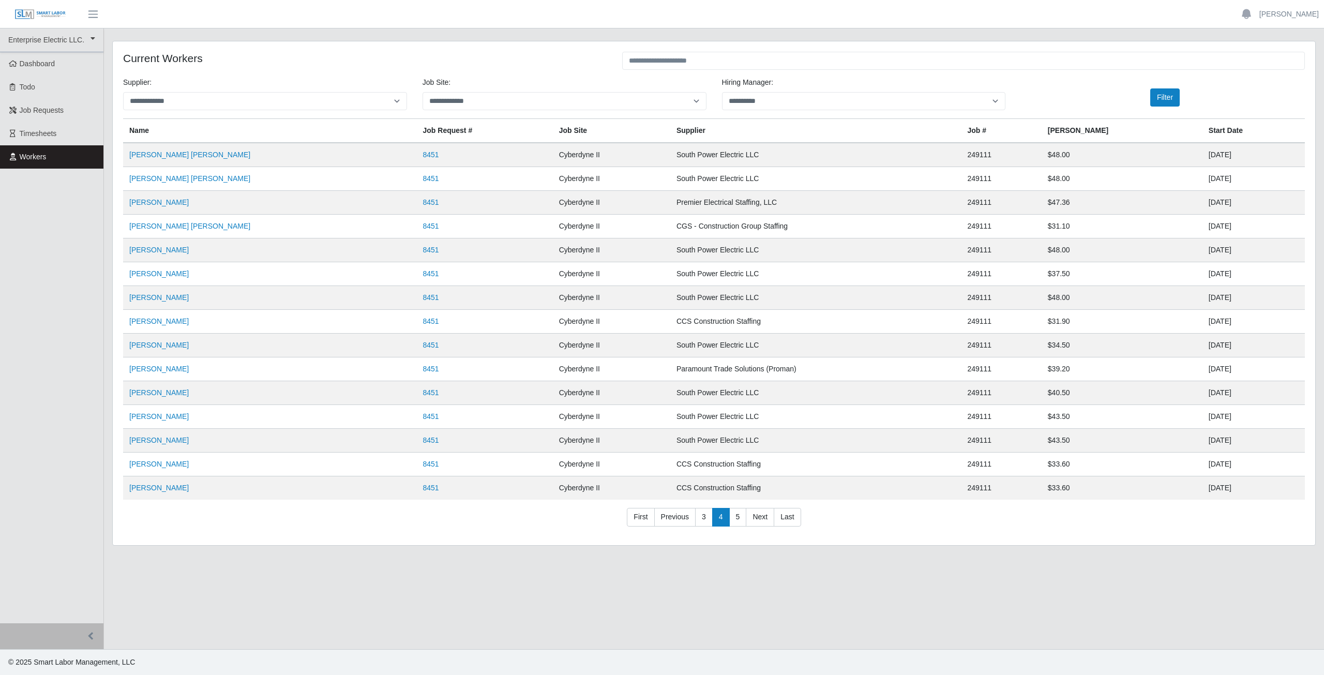
drag, startPoint x: 760, startPoint y: 521, endPoint x: 793, endPoint y: 474, distance: 57.7
click at [761, 521] on link "Next" at bounding box center [760, 517] width 28 height 19
click at [760, 518] on link "Next" at bounding box center [760, 517] width 28 height 19
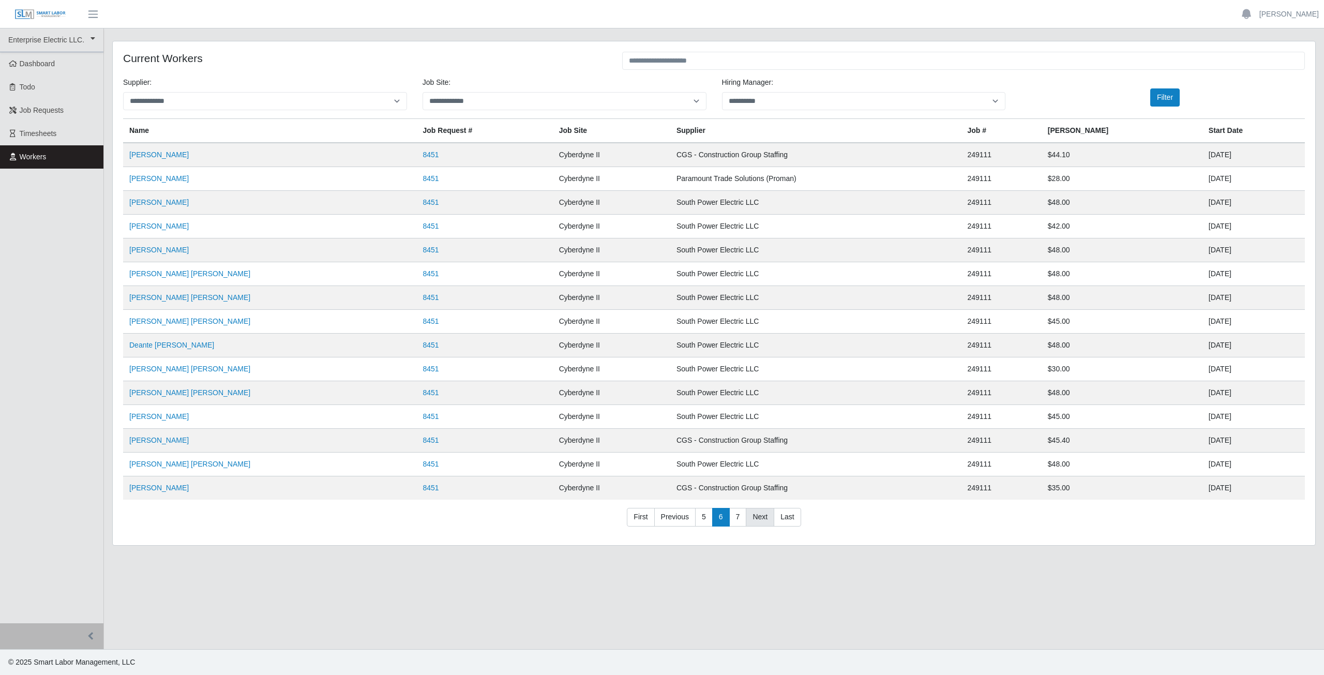
click at [760, 518] on link "Next" at bounding box center [760, 517] width 28 height 19
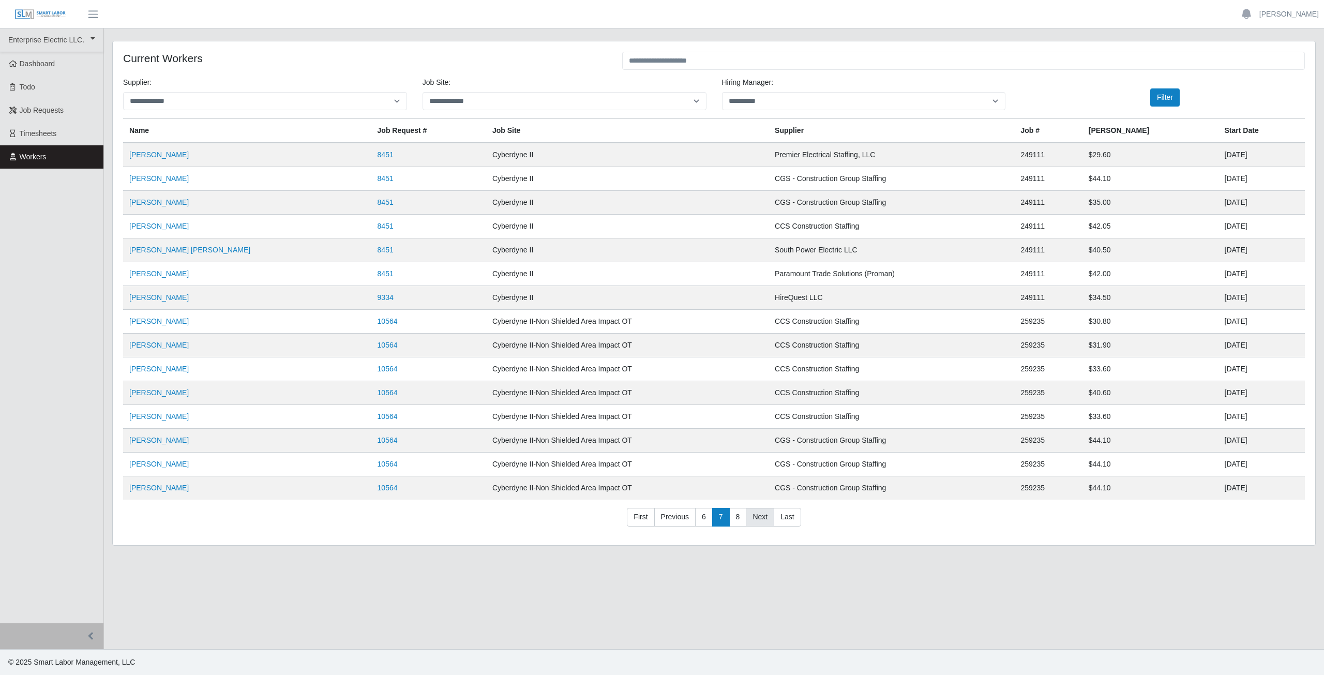
click at [760, 518] on link "Next" at bounding box center [760, 517] width 28 height 19
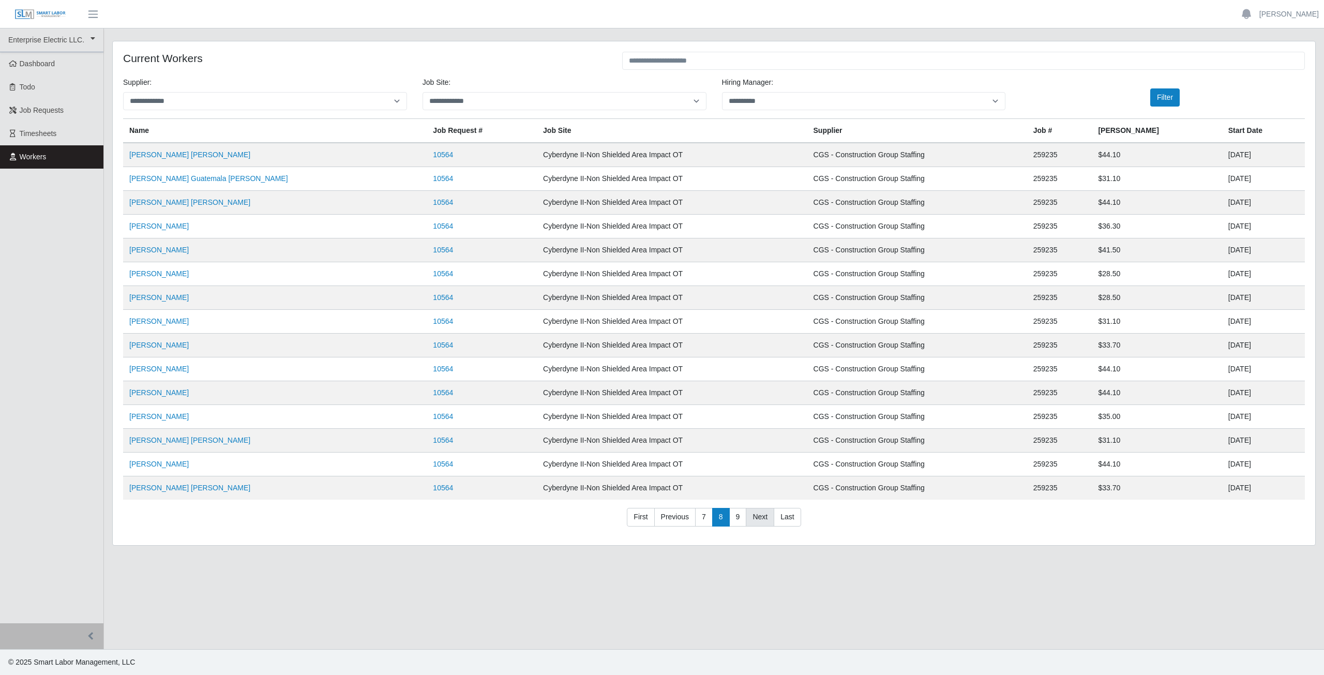
click at [760, 518] on link "Next" at bounding box center [760, 517] width 28 height 19
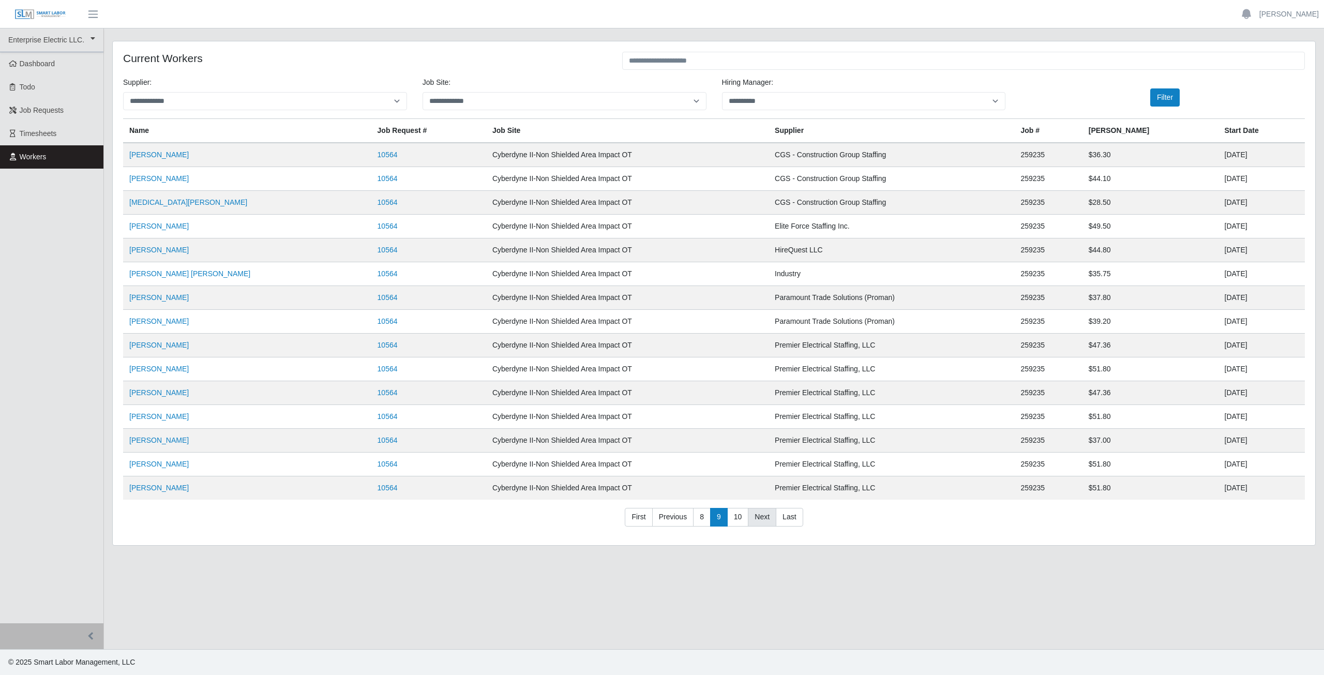
click at [760, 517] on link "Next" at bounding box center [762, 517] width 28 height 19
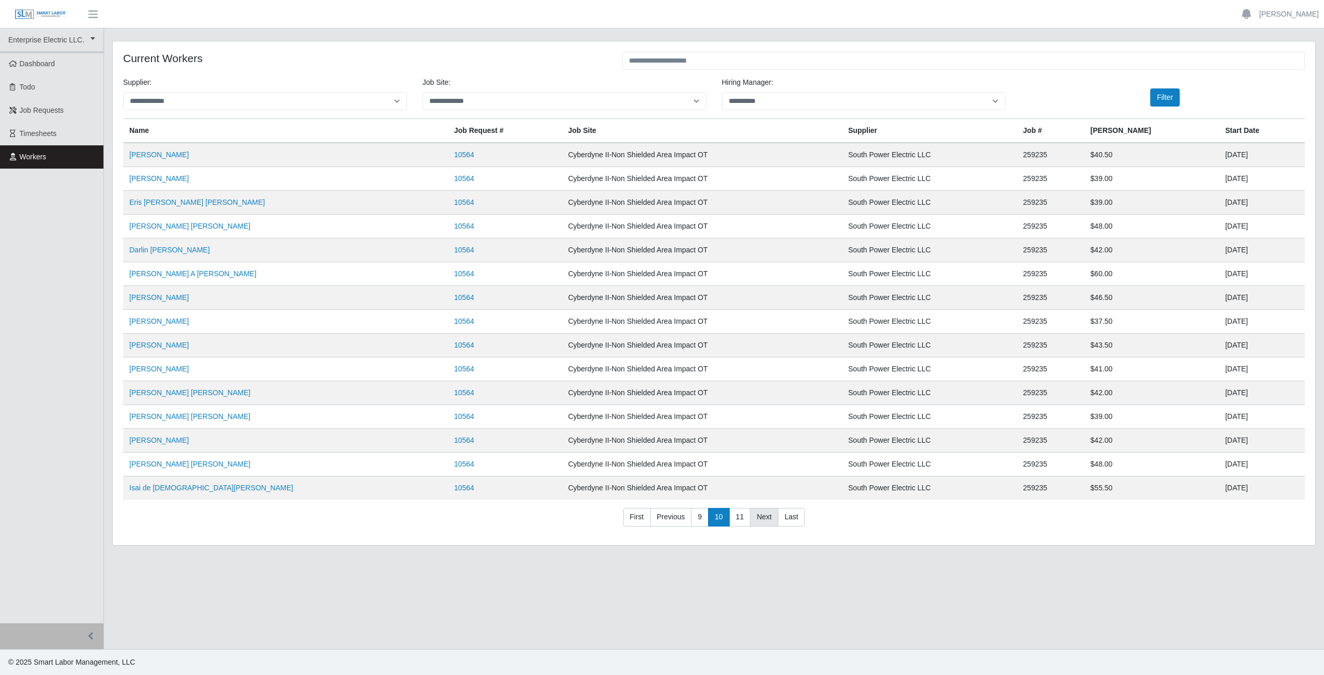
click at [760, 517] on link "Next" at bounding box center [764, 517] width 28 height 19
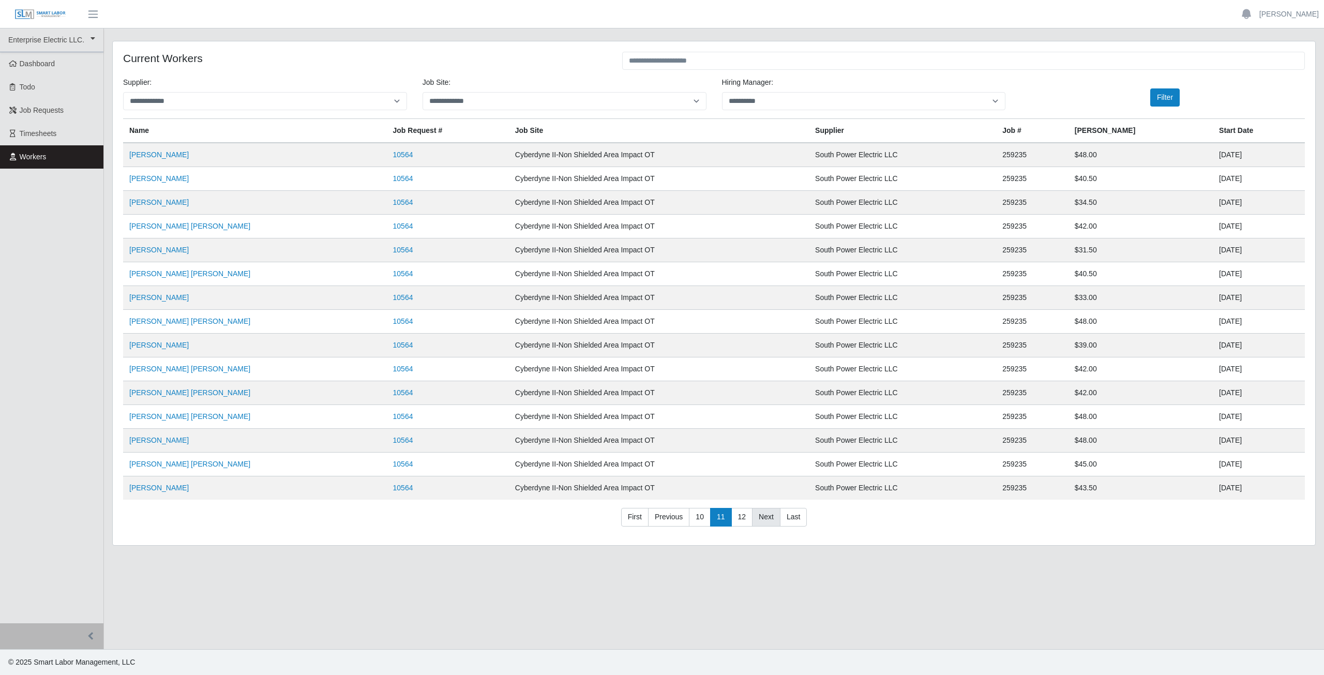
click at [760, 517] on link "Next" at bounding box center [766, 517] width 28 height 19
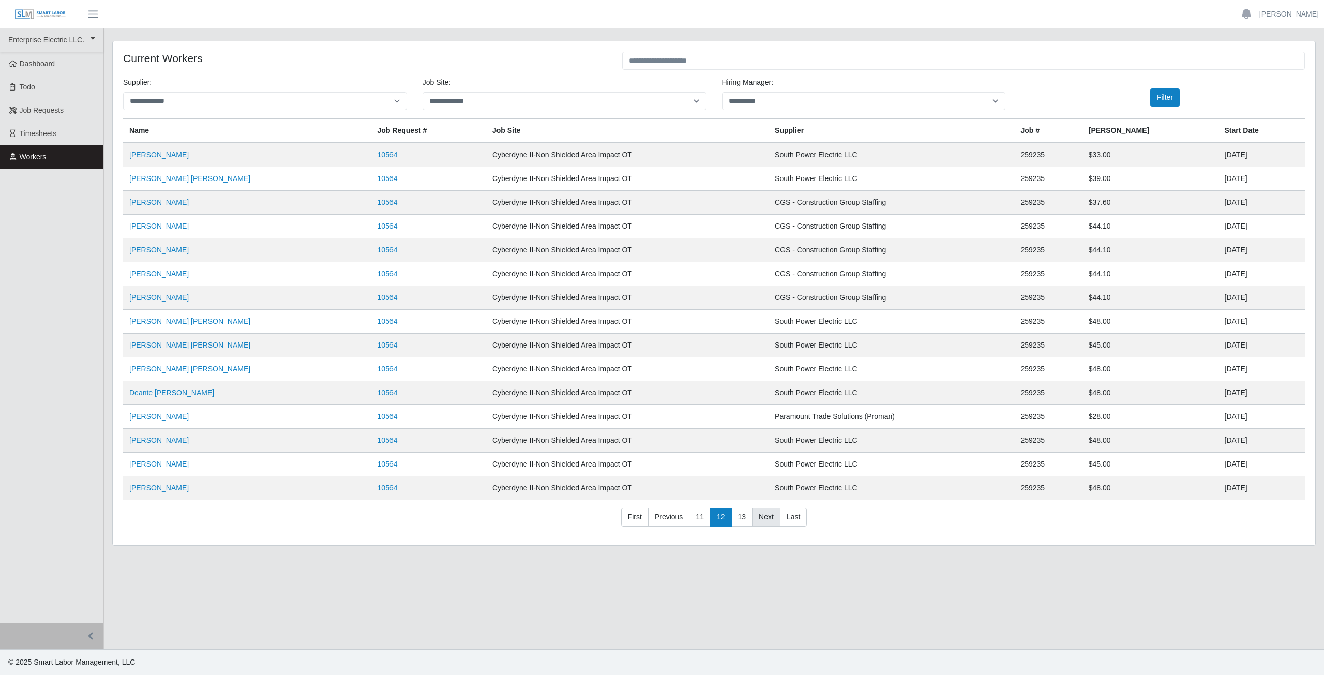
click at [760, 517] on link "Next" at bounding box center [766, 517] width 28 height 19
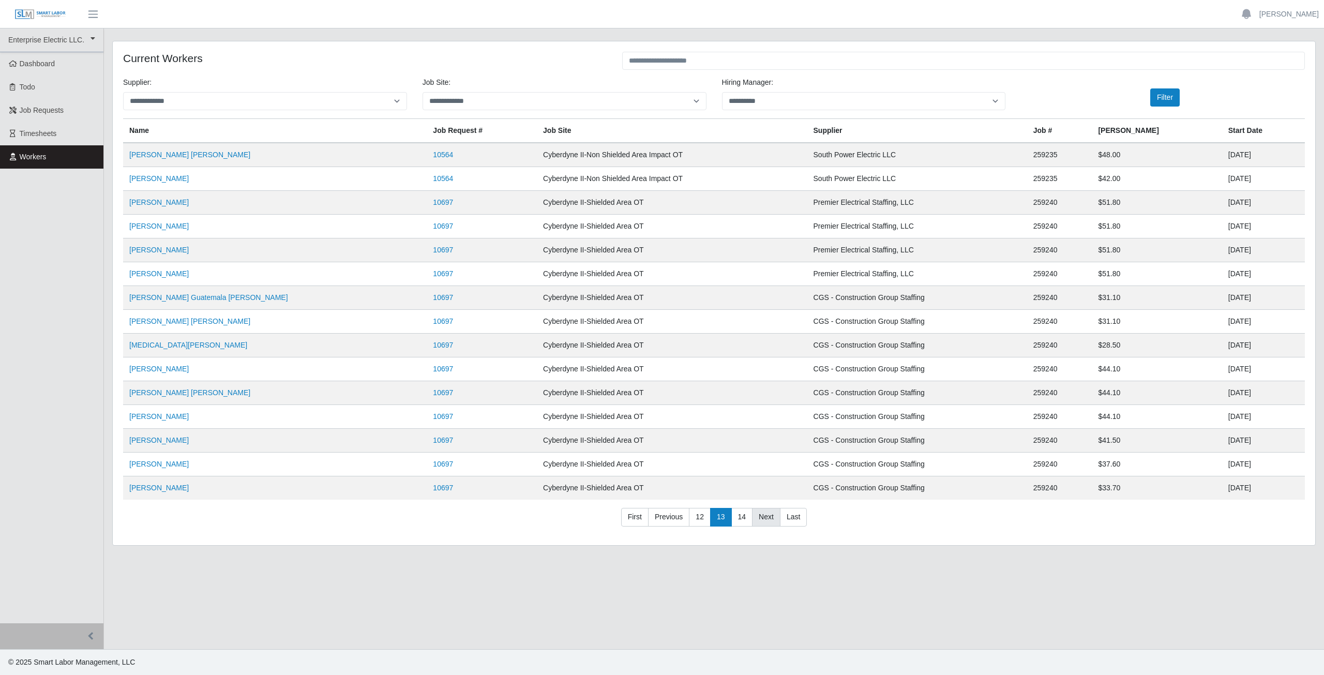
click at [760, 517] on link "Next" at bounding box center [766, 517] width 28 height 19
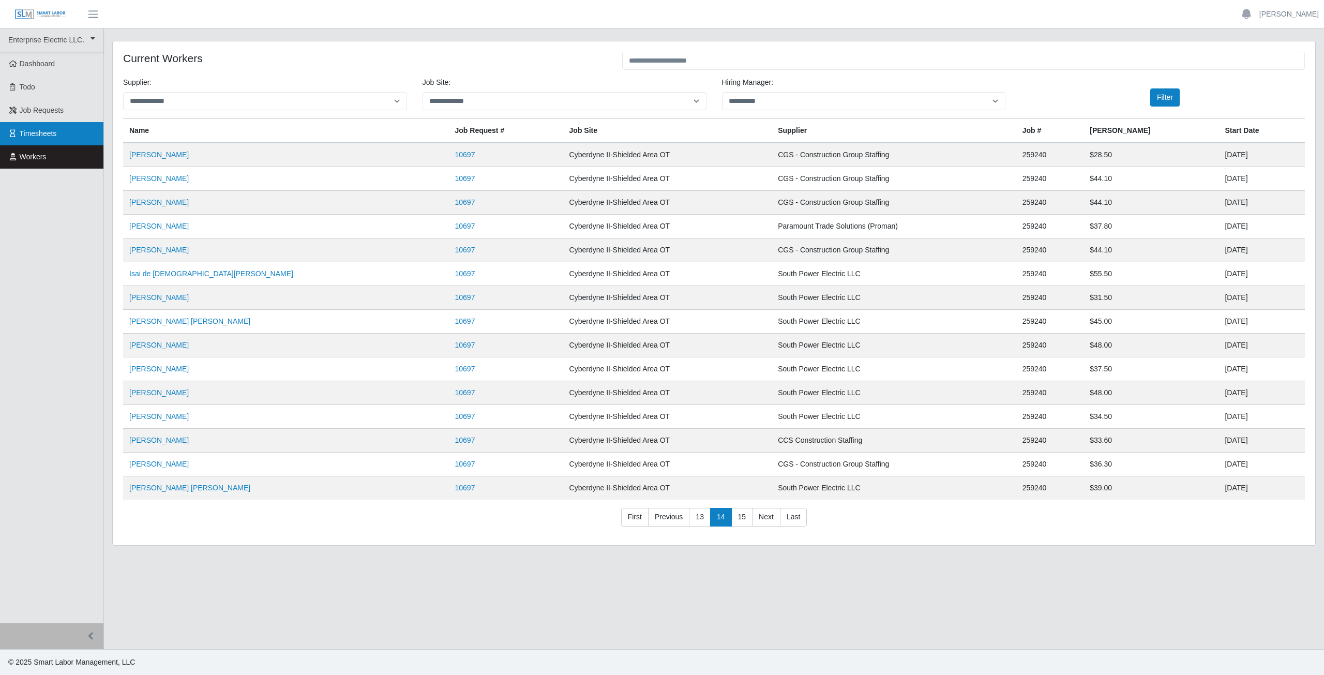
click at [30, 137] on span "Timesheets" at bounding box center [38, 133] width 37 height 8
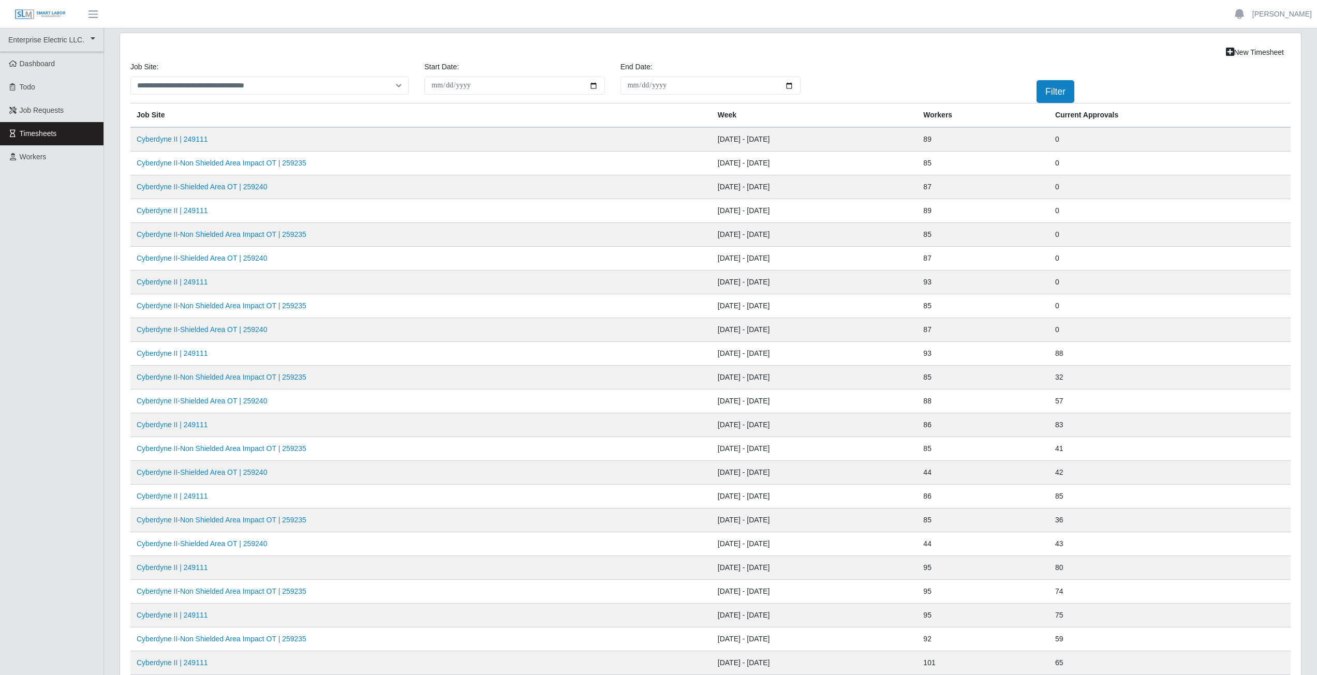
click at [954, 68] on div "**********" at bounding box center [710, 82] width 1175 height 41
